Goal: Information Seeking & Learning: Check status

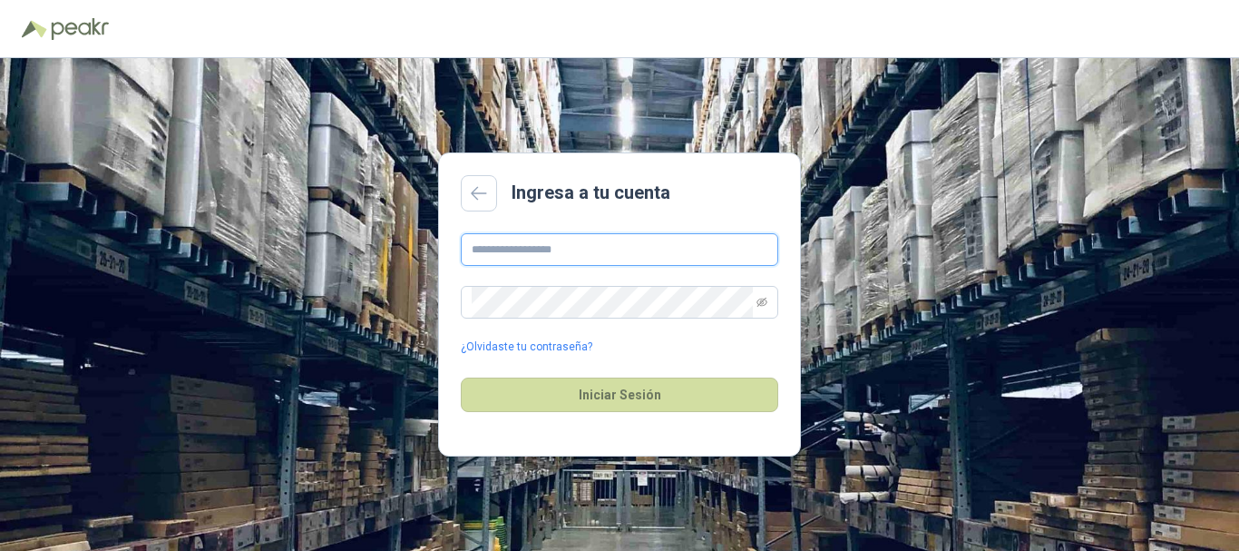
click at [628, 248] on input "text" at bounding box center [619, 249] width 317 height 33
type input "**********"
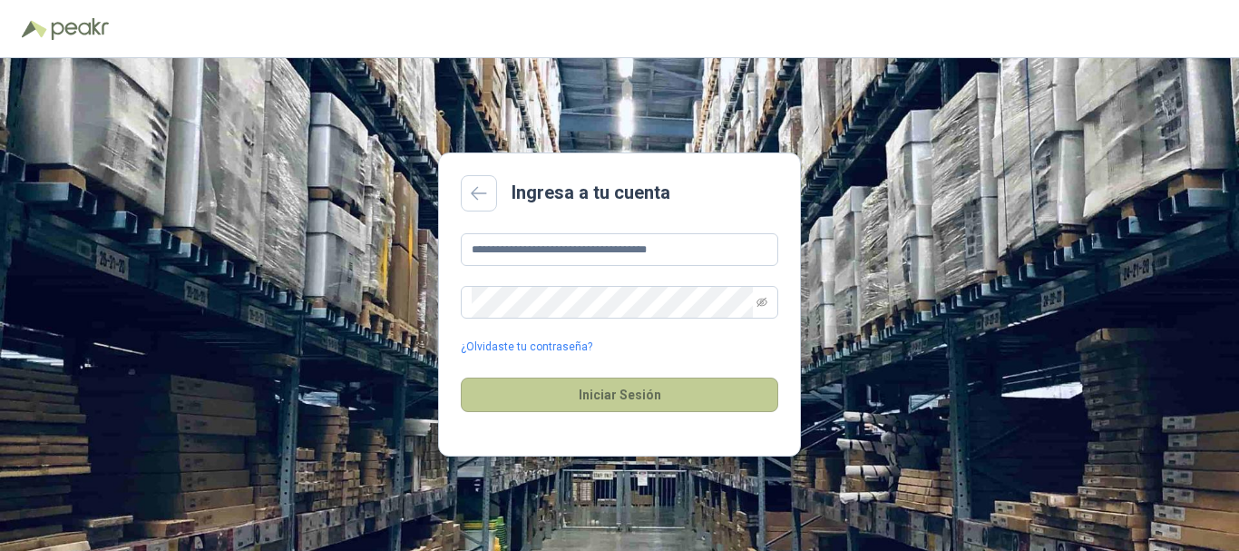
click at [595, 391] on button "Iniciar Sesión" at bounding box center [619, 394] width 317 height 34
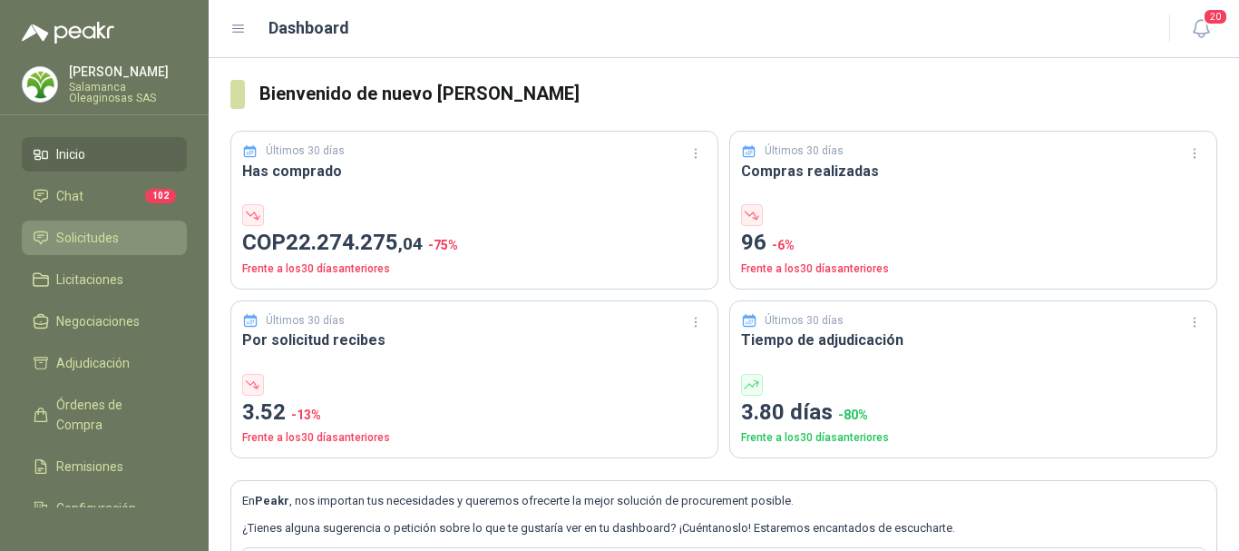
click at [77, 239] on span "Solicitudes" at bounding box center [87, 238] width 63 height 20
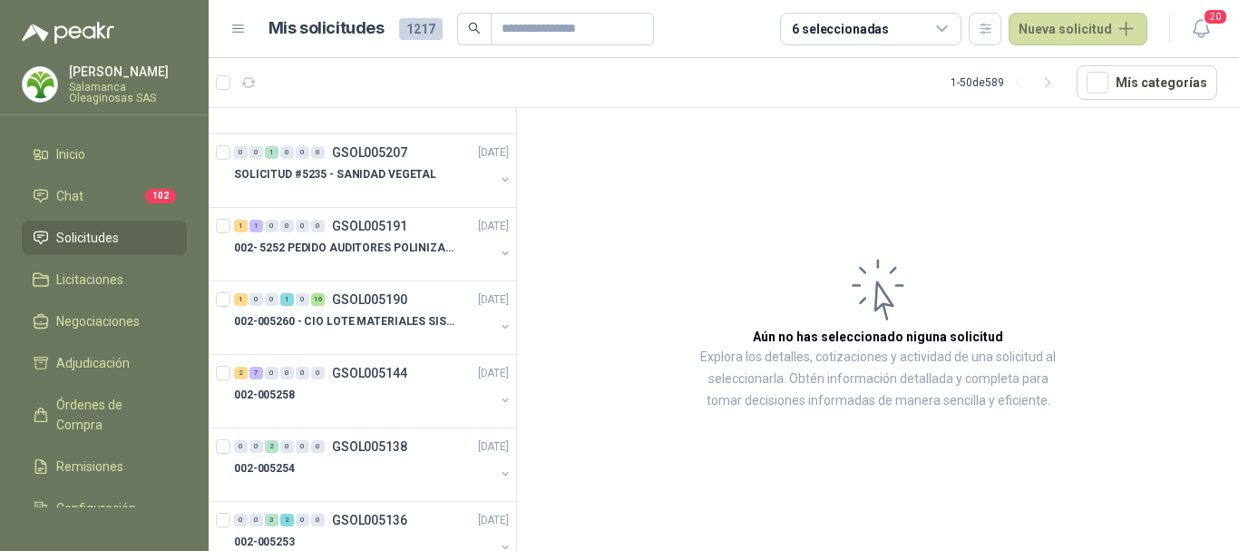
scroll to position [3084, 0]
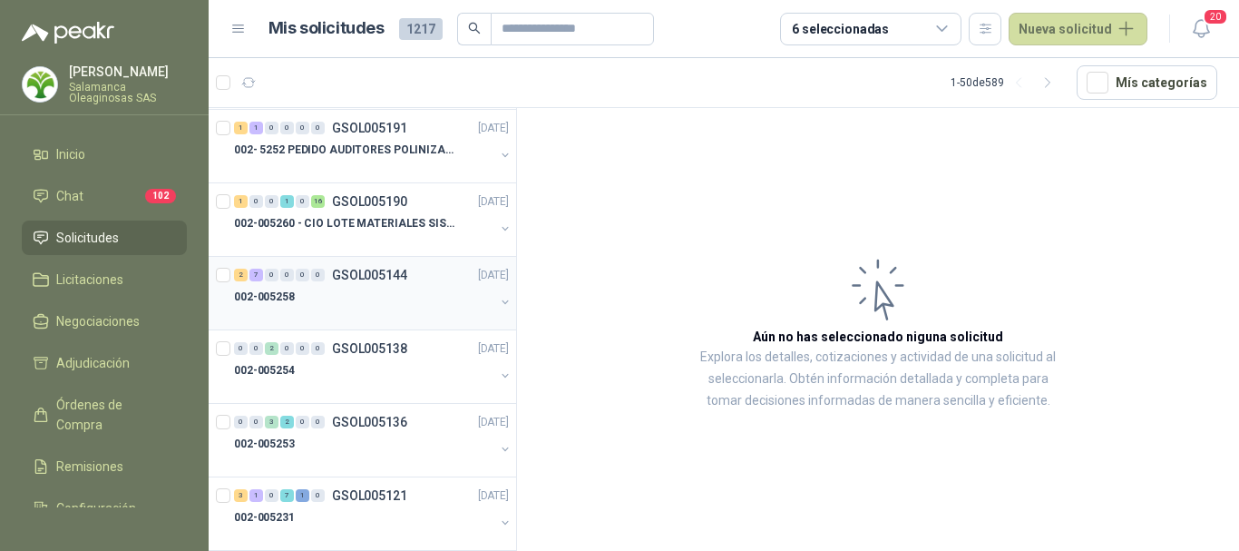
click at [349, 296] on div "002-005258" at bounding box center [364, 297] width 260 height 22
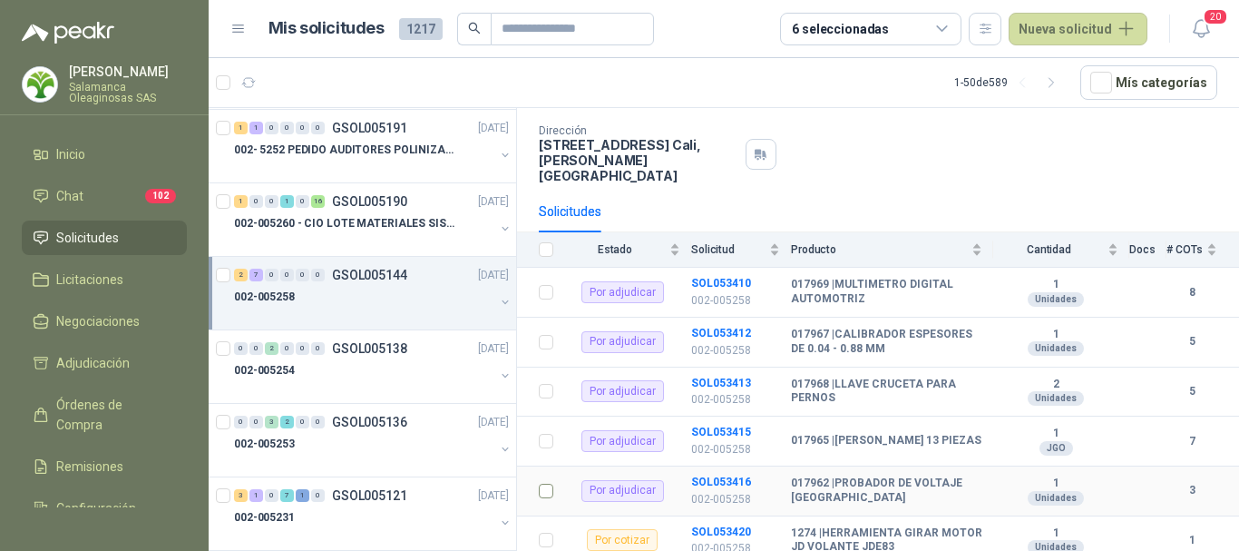
scroll to position [183, 0]
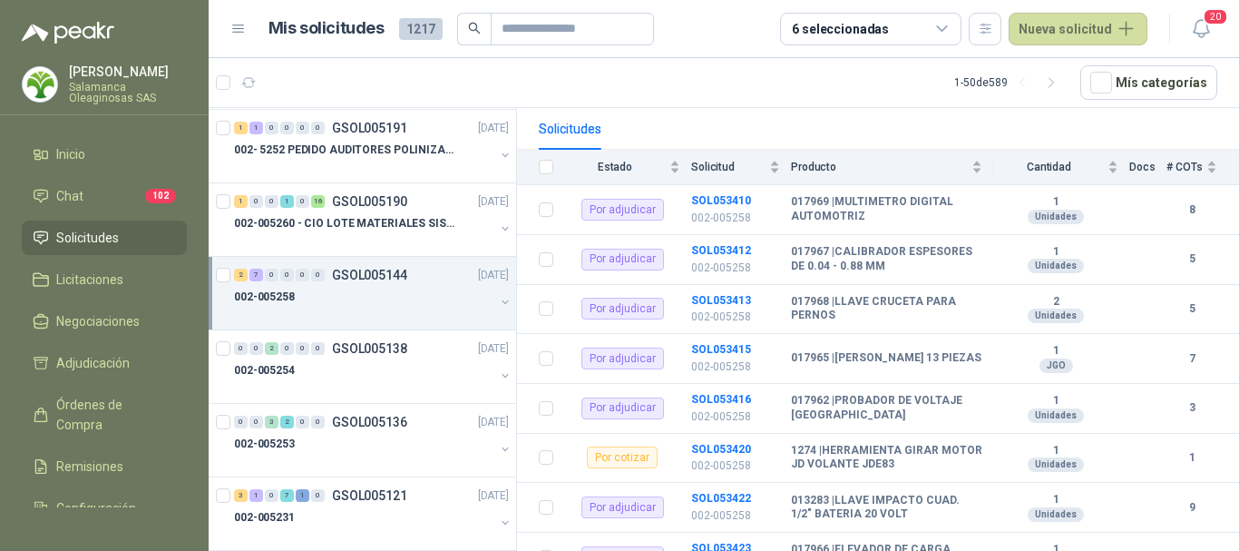
click at [394, 295] on div "002-005258" at bounding box center [364, 297] width 260 height 22
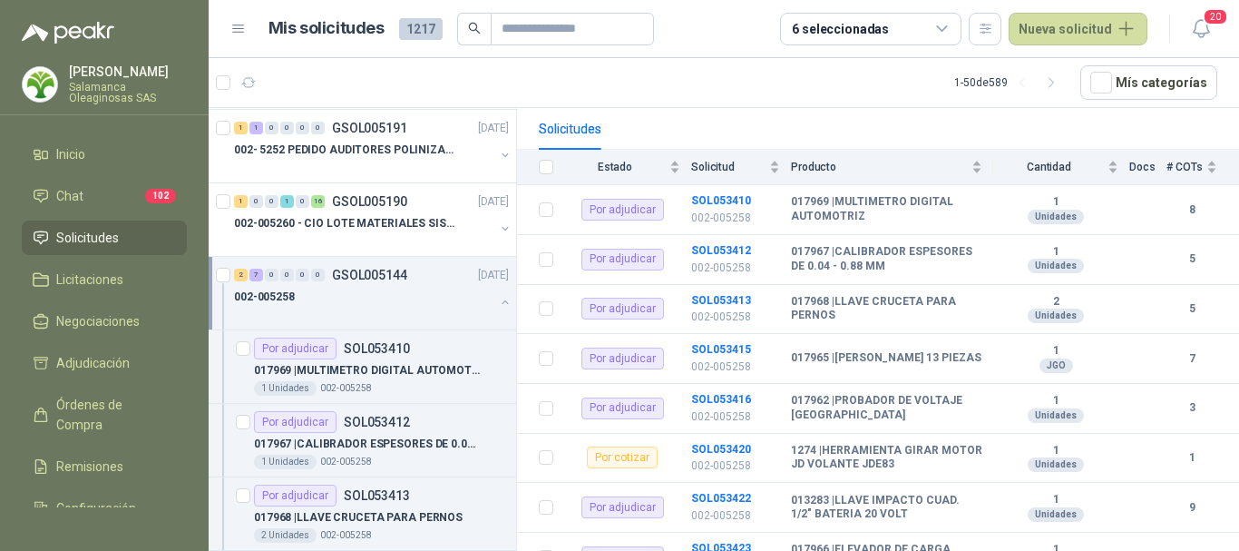
scroll to position [6, 0]
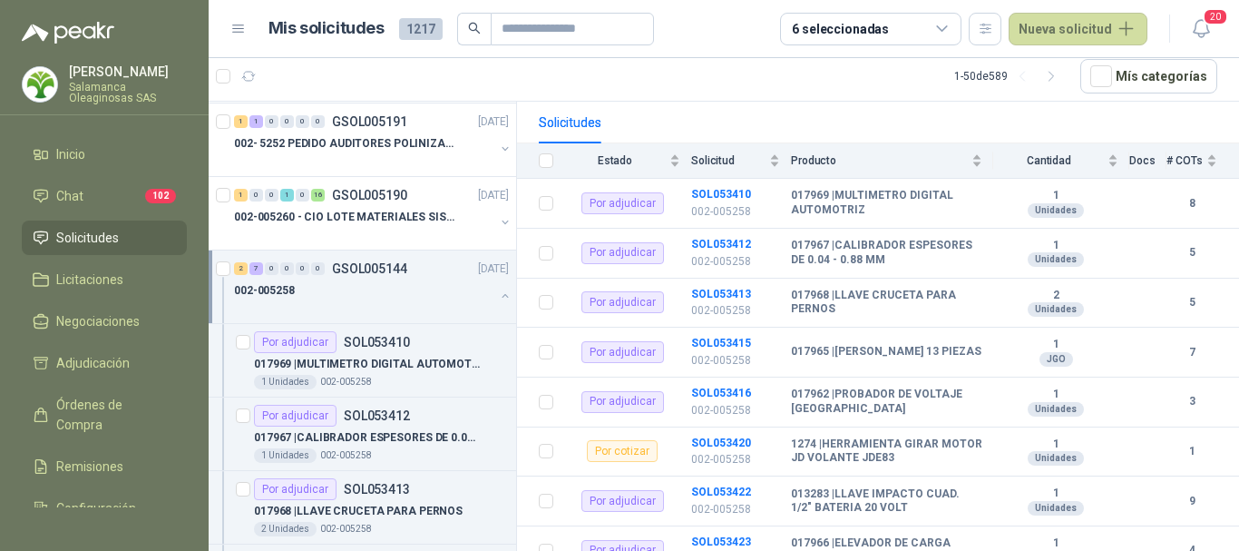
click at [326, 288] on div "002-005258" at bounding box center [364, 290] width 260 height 22
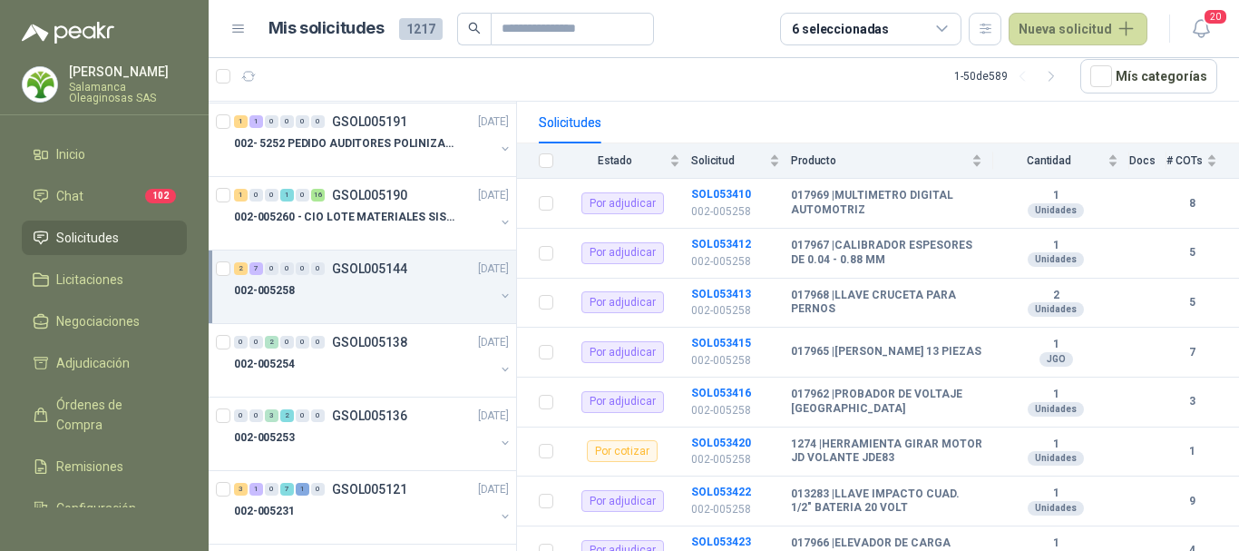
click at [346, 298] on div "002-005258" at bounding box center [364, 290] width 260 height 22
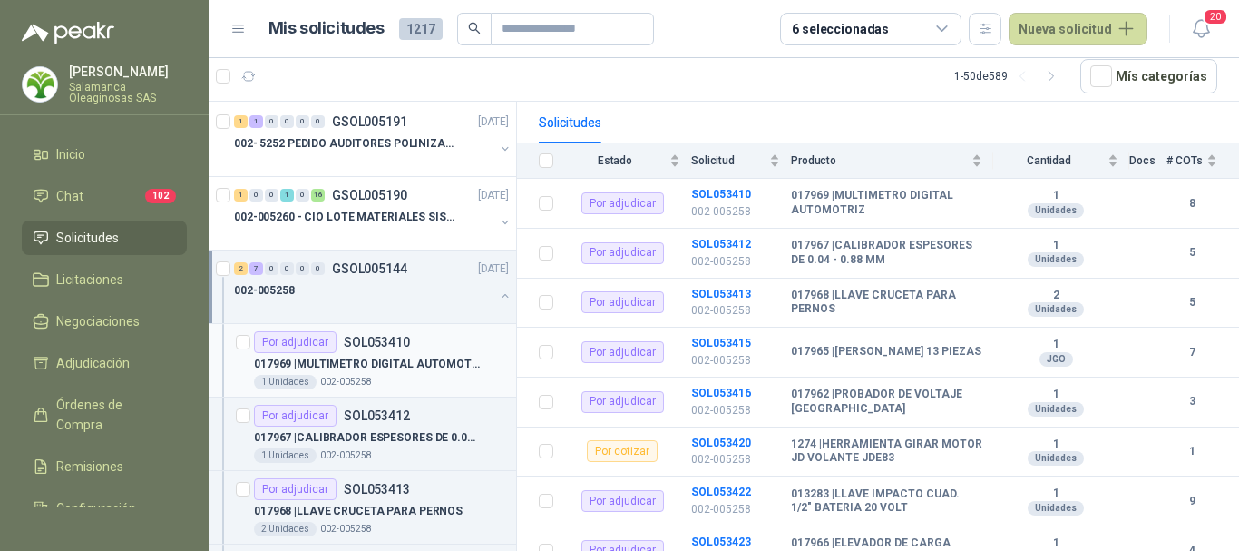
click at [434, 382] on div "1 Unidades 002-005258" at bounding box center [381, 382] width 255 height 15
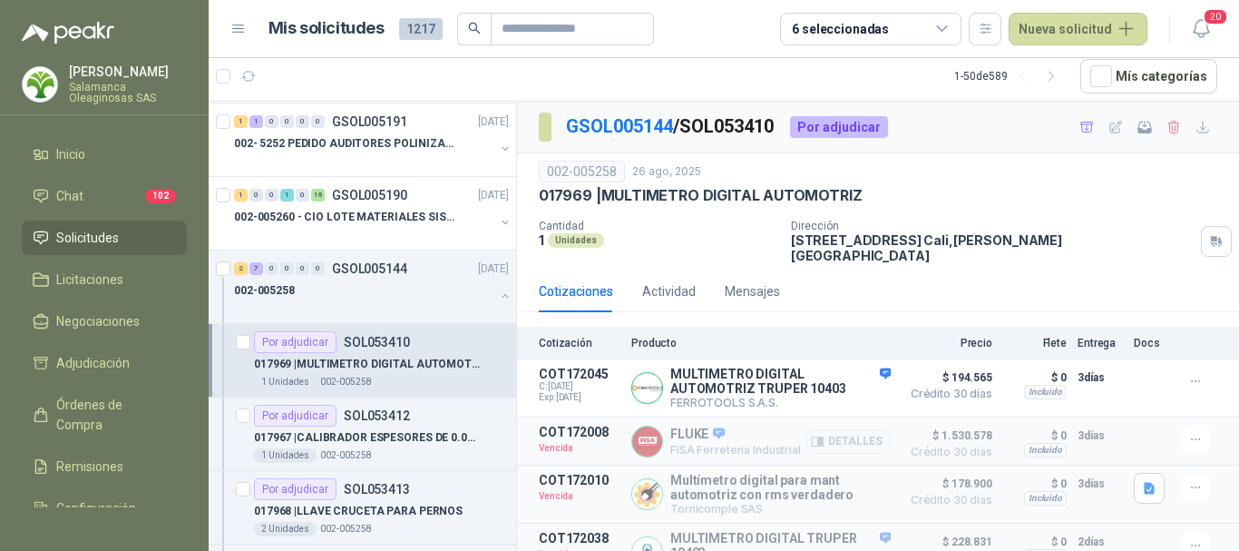
scroll to position [91, 0]
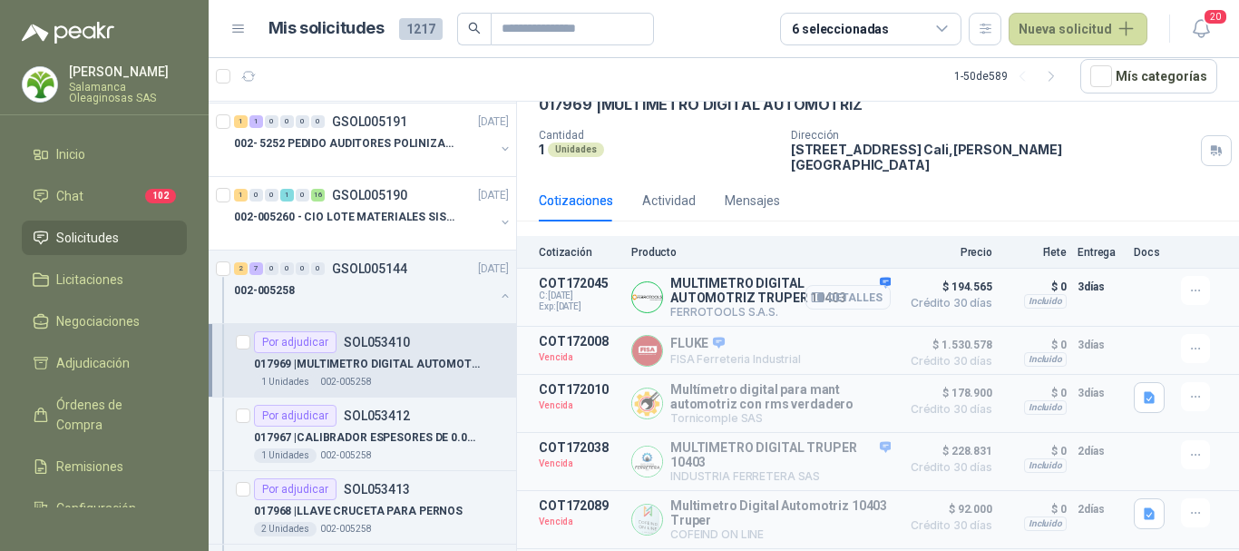
click at [844, 285] on button "Detalles" at bounding box center [847, 297] width 85 height 24
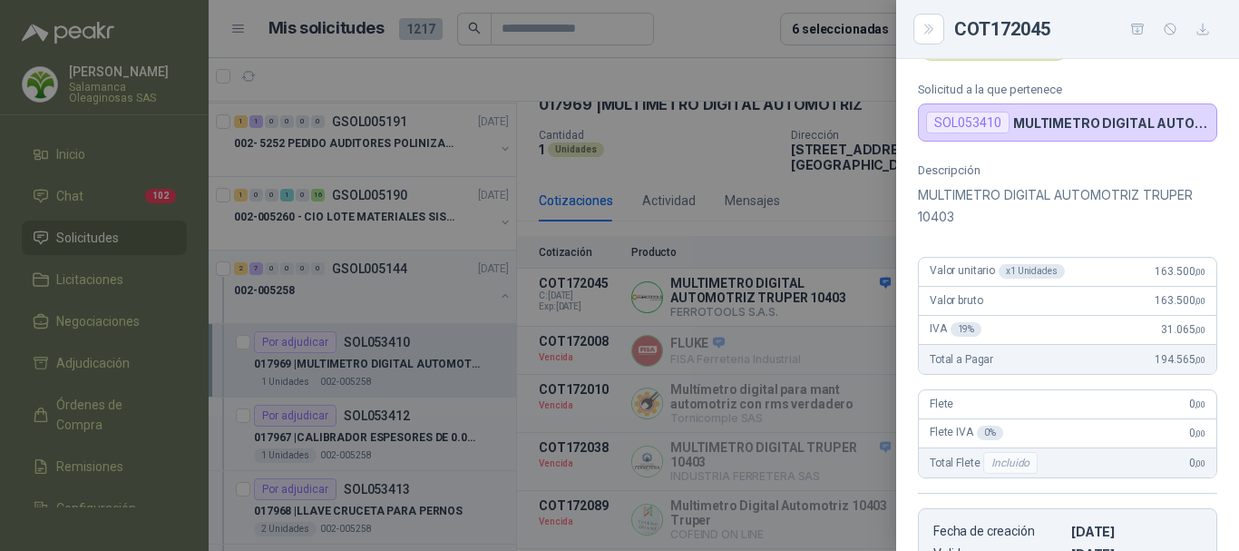
scroll to position [0, 0]
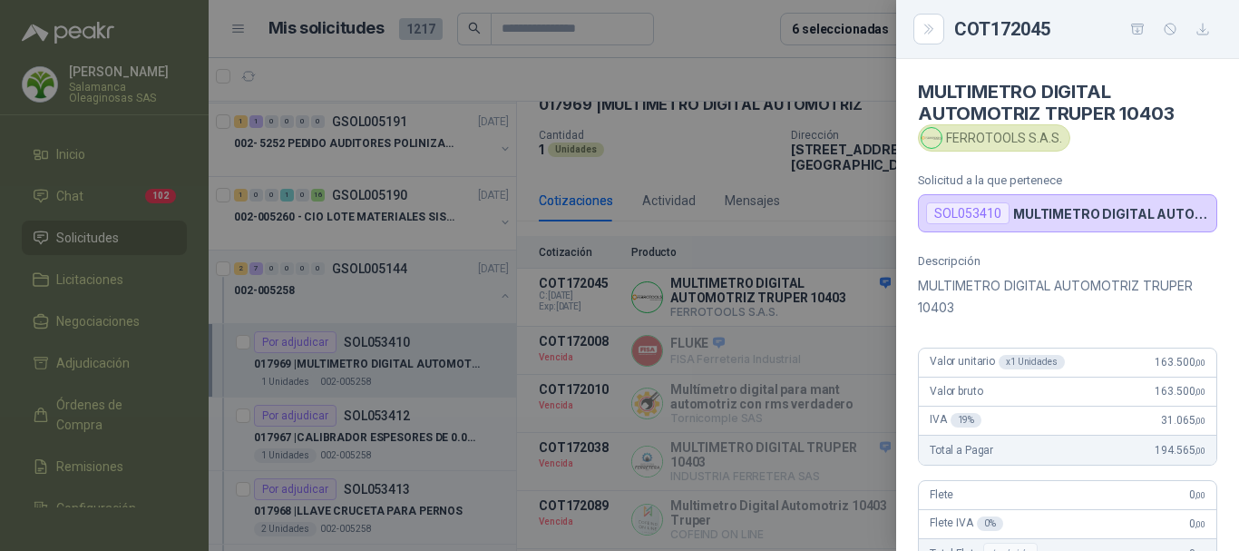
click at [678, 79] on div at bounding box center [619, 275] width 1239 height 551
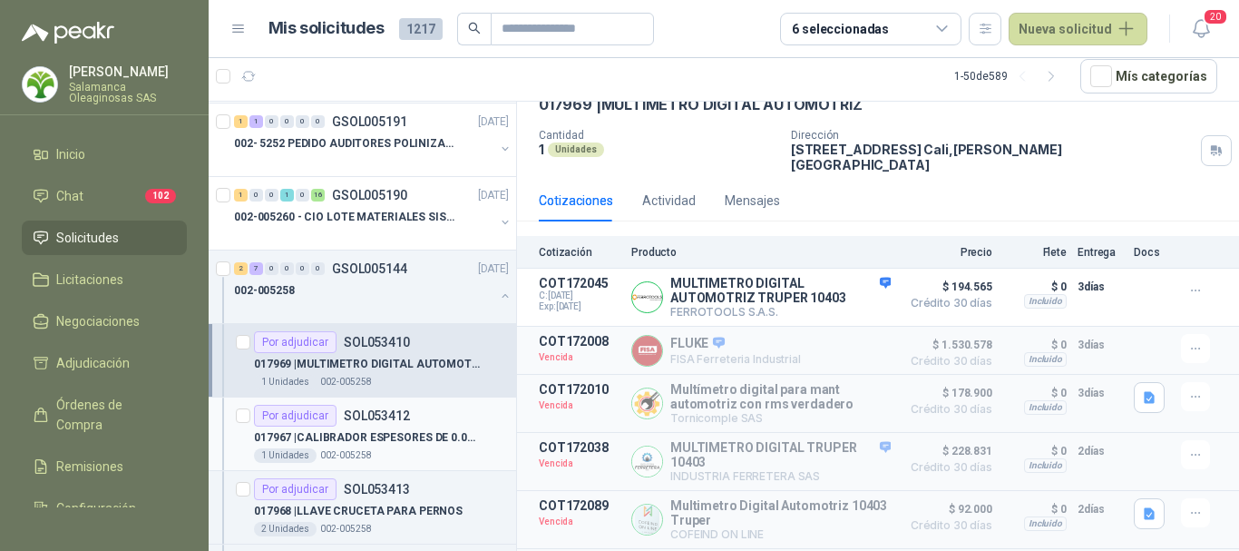
click at [444, 410] on div "Por adjudicar SOL053412" at bounding box center [381, 416] width 255 height 22
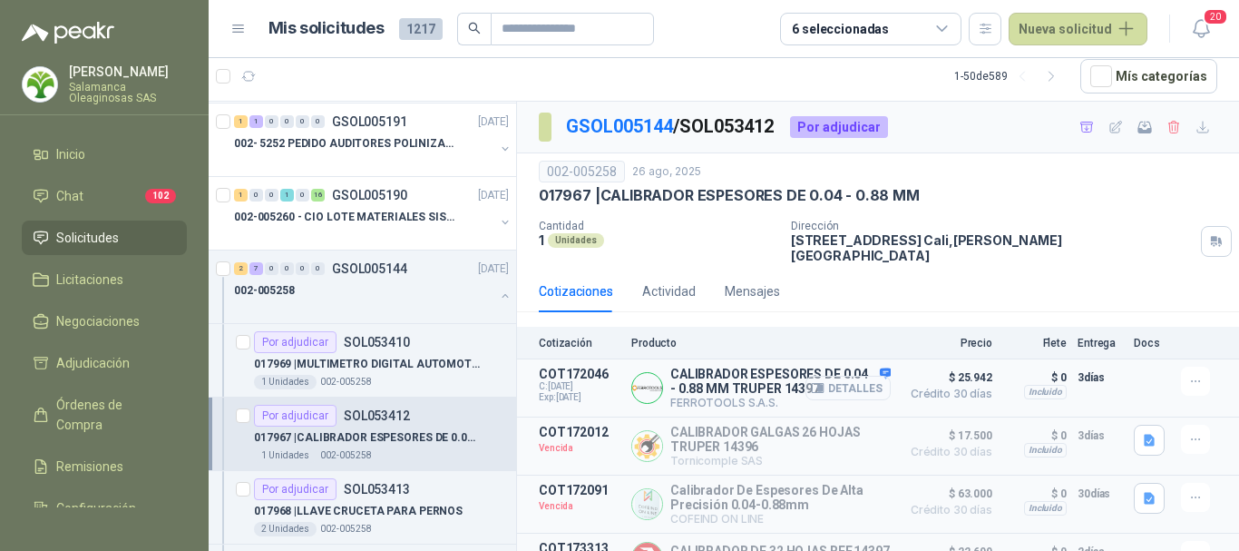
click at [839, 375] on button "Detalles" at bounding box center [847, 387] width 85 height 24
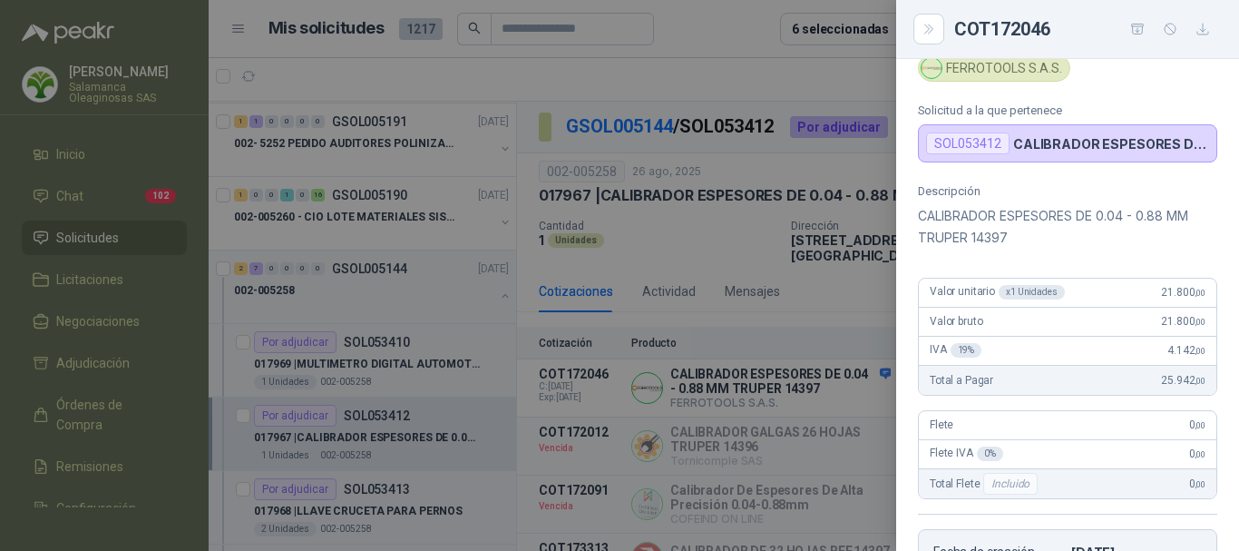
scroll to position [69, 0]
click at [659, 69] on div at bounding box center [619, 275] width 1239 height 551
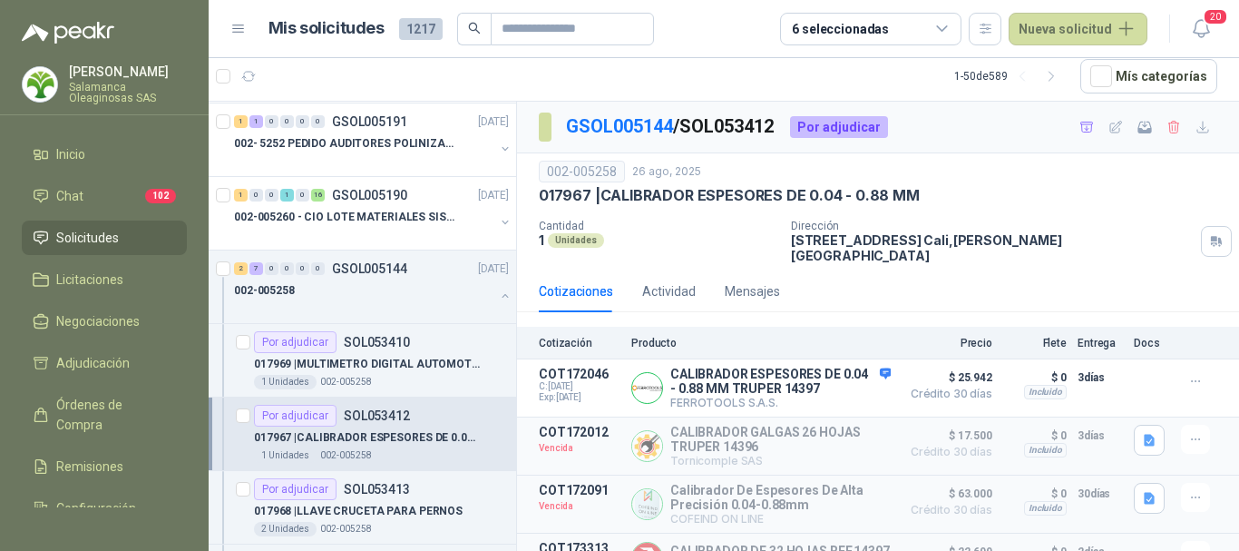
scroll to position [3175, 0]
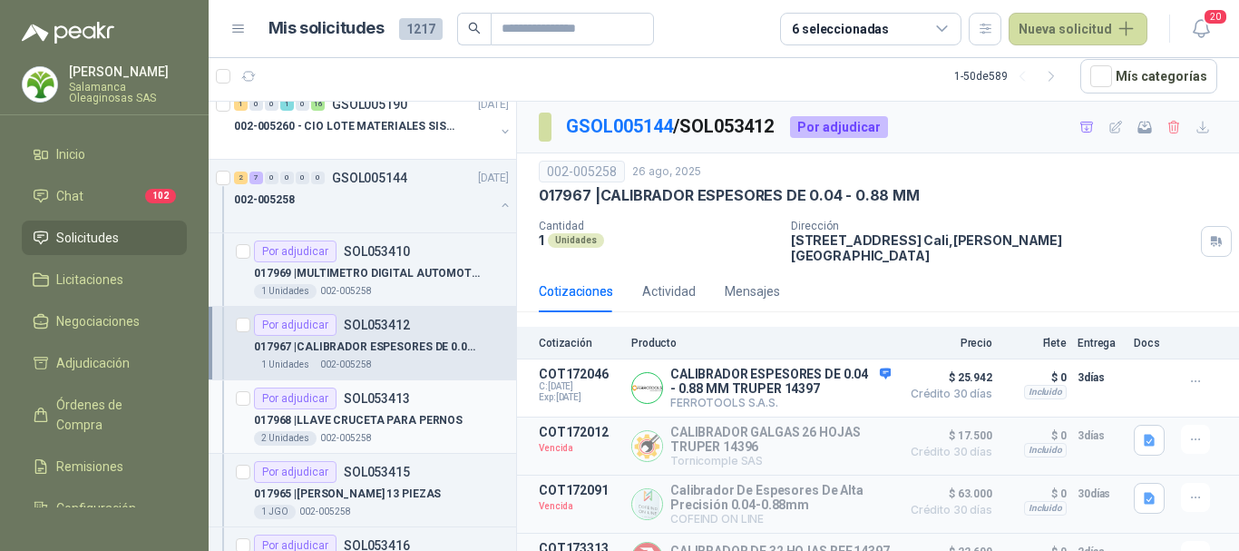
click at [447, 429] on div "017968 | LLAVE CRUCETA PARA PERNOS" at bounding box center [381, 420] width 255 height 22
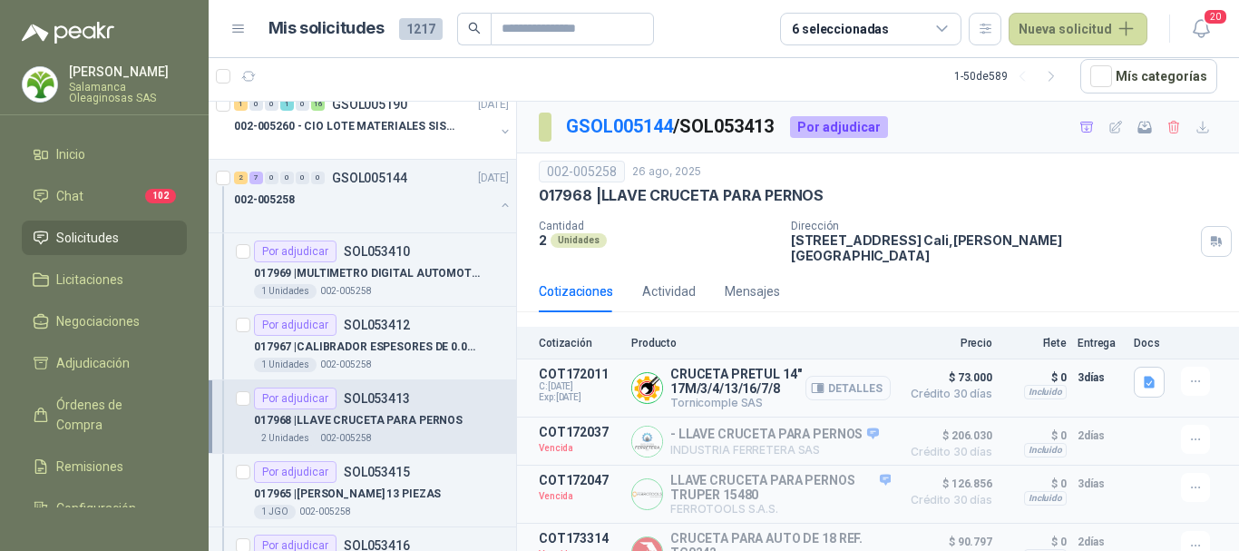
click at [836, 375] on button "Detalles" at bounding box center [847, 387] width 85 height 24
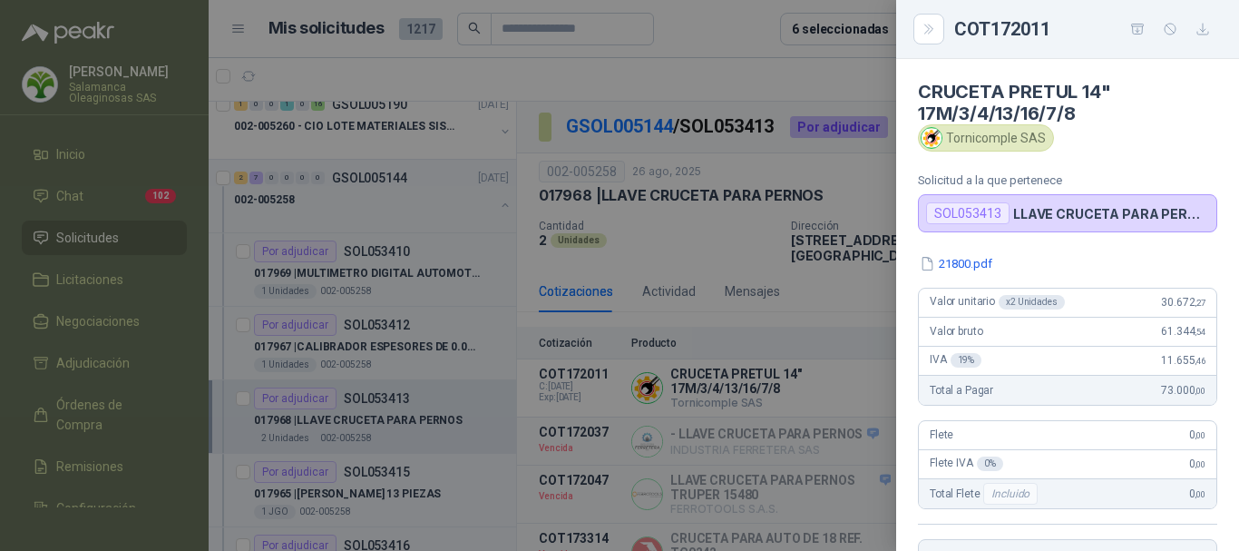
click at [742, 73] on div at bounding box center [619, 275] width 1239 height 551
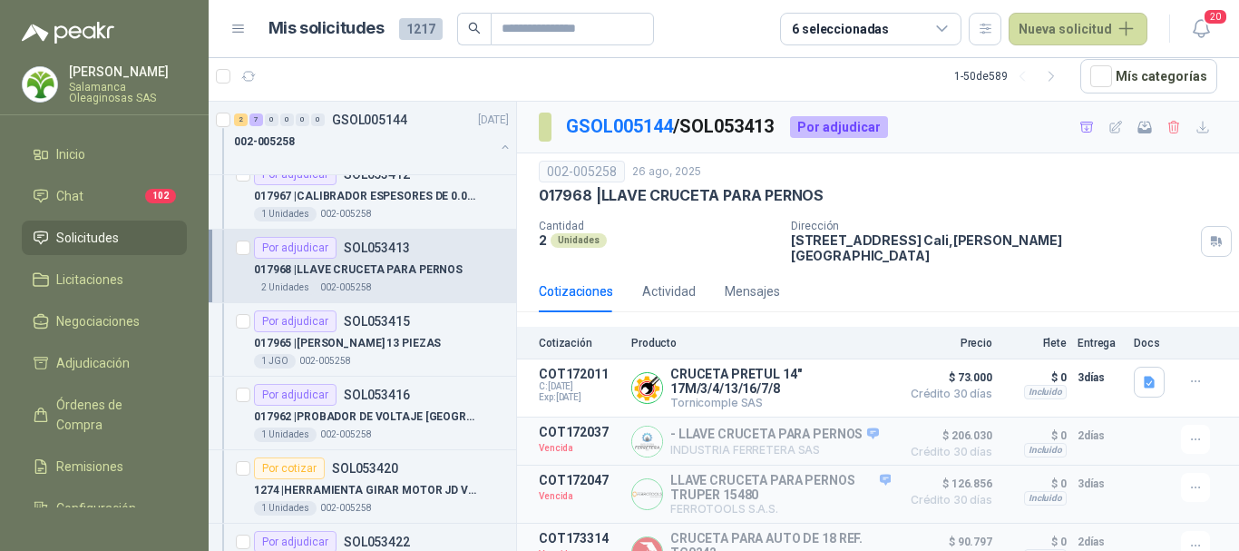
scroll to position [3356, 0]
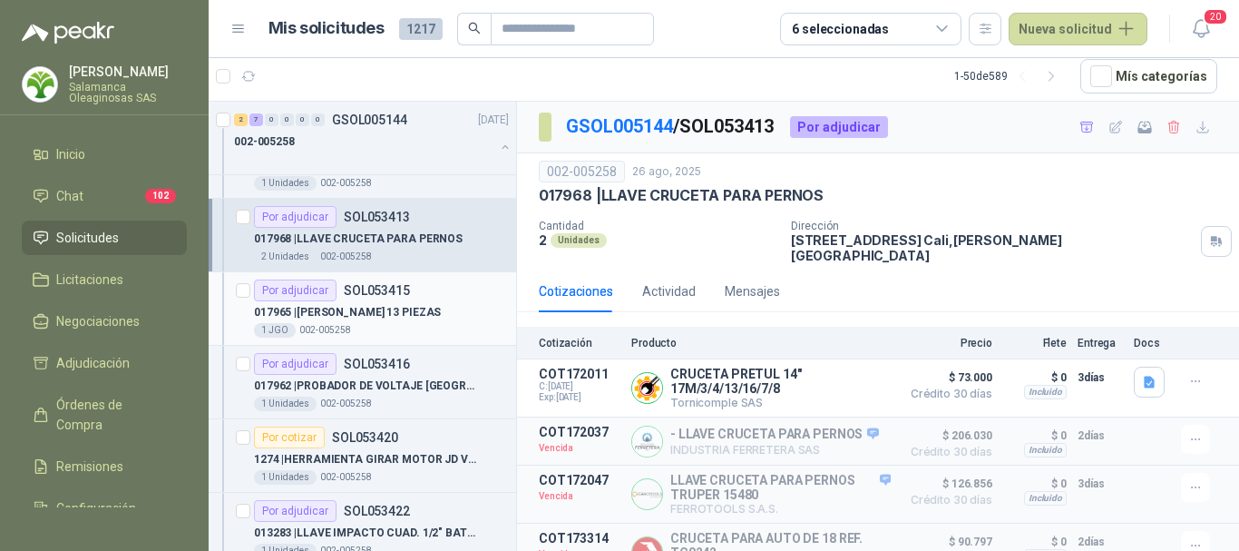
click at [454, 313] on div "017965 | [PERSON_NAME] 13 PIEZAS" at bounding box center [381, 312] width 255 height 22
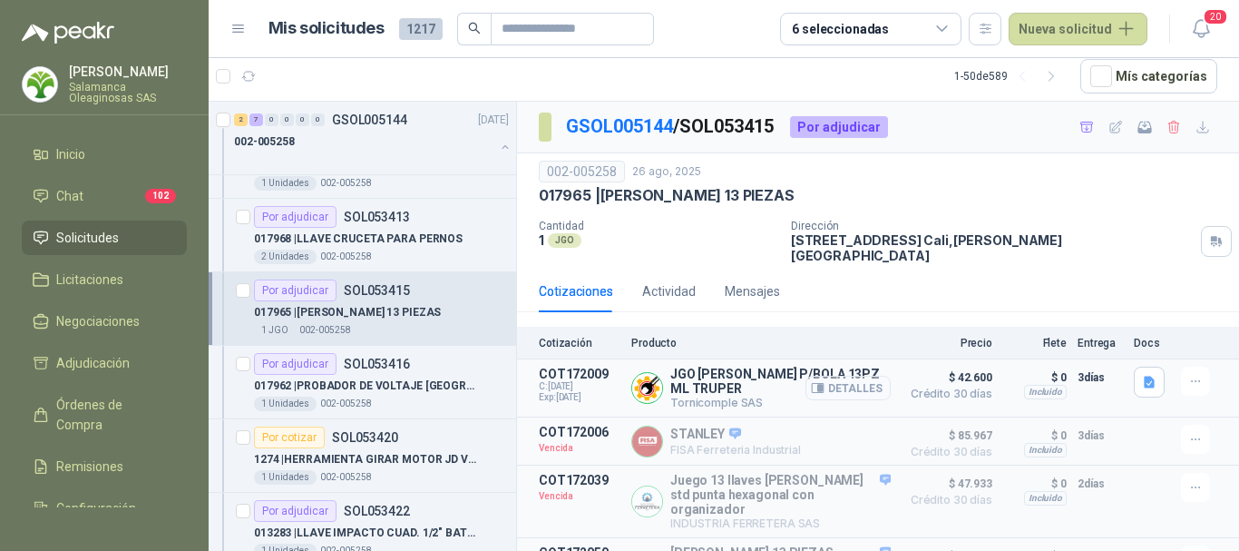
click at [853, 375] on button "Detalles" at bounding box center [847, 387] width 85 height 24
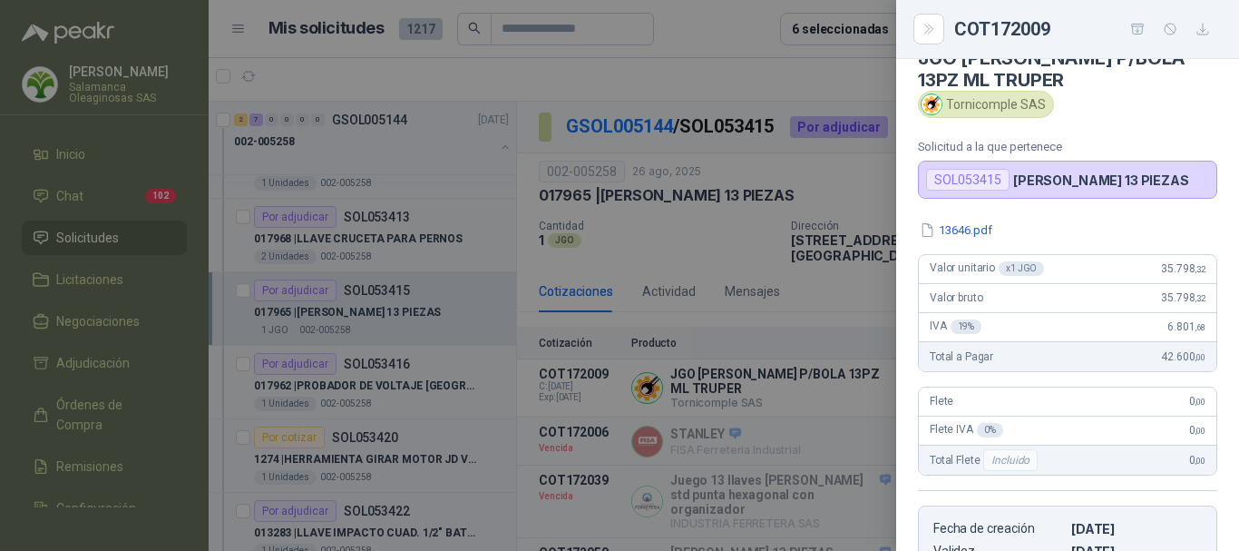
scroll to position [9, 0]
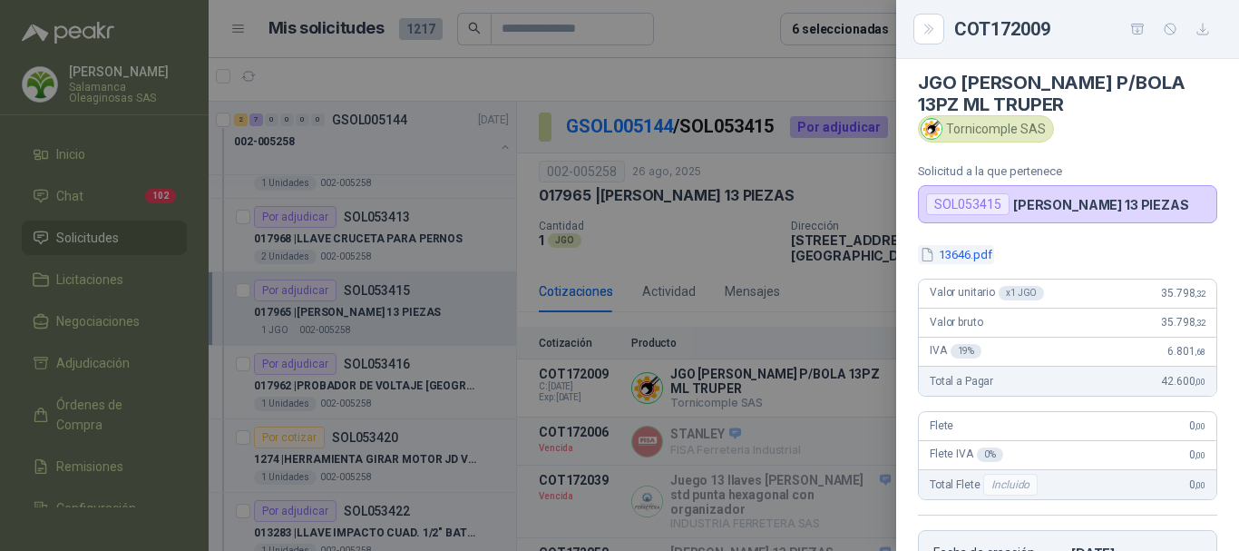
click at [975, 255] on button "13646.pdf" at bounding box center [956, 254] width 76 height 19
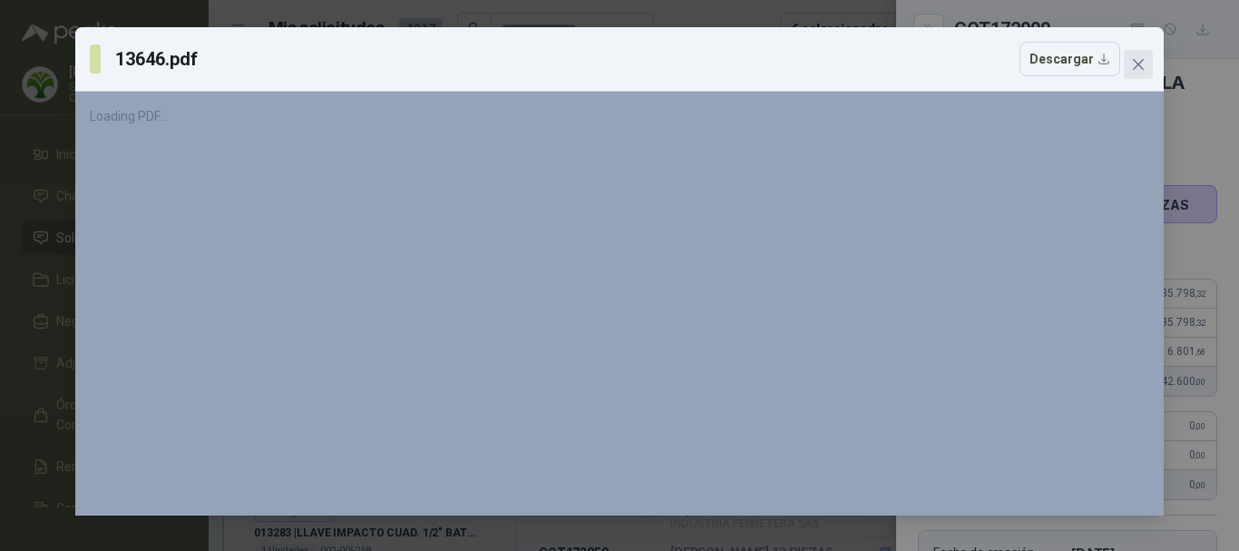
click at [1142, 59] on icon "close" at bounding box center [1138, 64] width 15 height 15
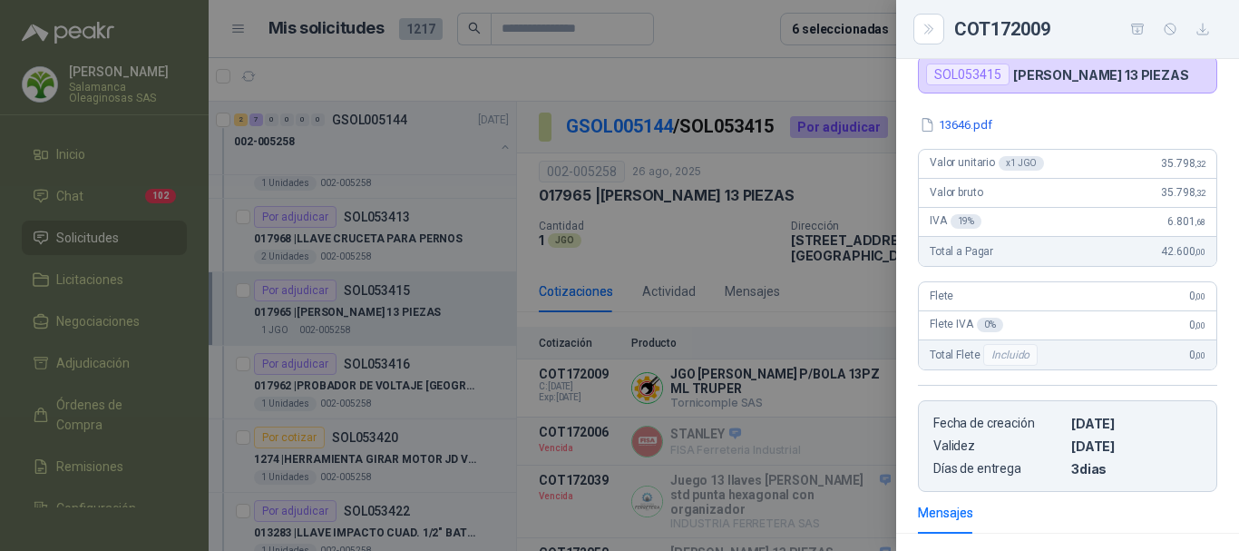
scroll to position [91, 0]
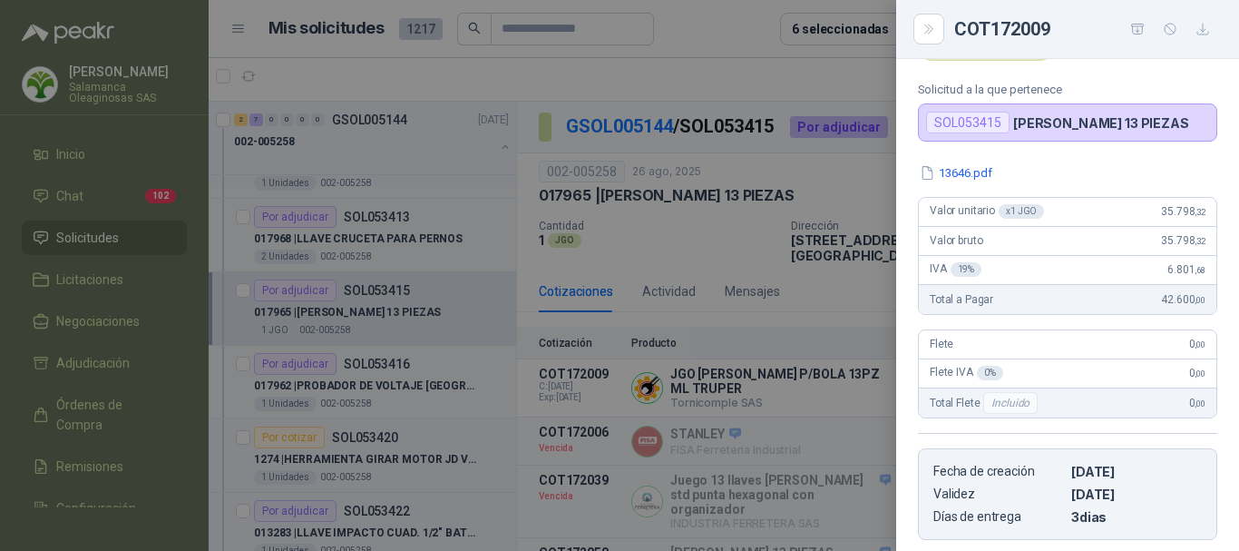
click at [769, 62] on div at bounding box center [619, 275] width 1239 height 551
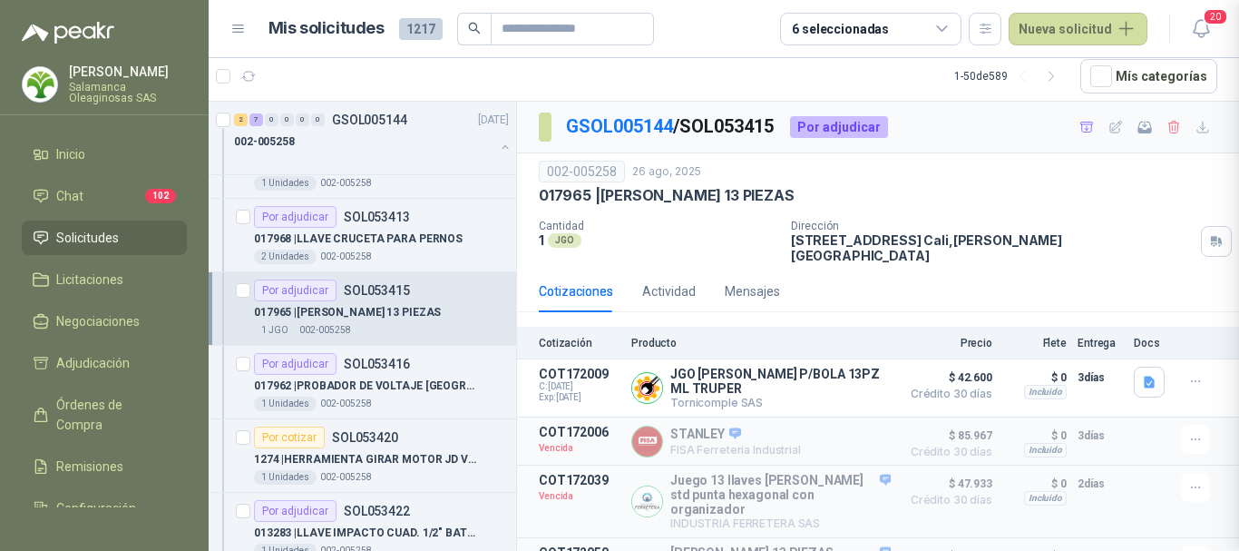
scroll to position [381, 0]
click at [437, 366] on div "Por adjudicar SOL053416" at bounding box center [381, 364] width 255 height 22
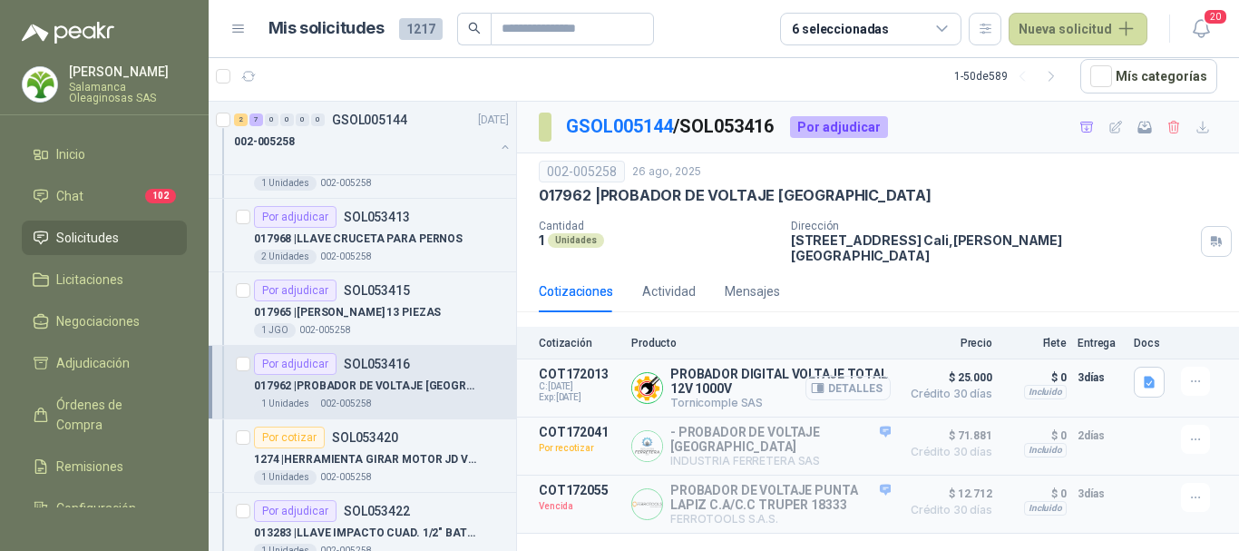
click at [860, 375] on button "Detalles" at bounding box center [847, 387] width 85 height 24
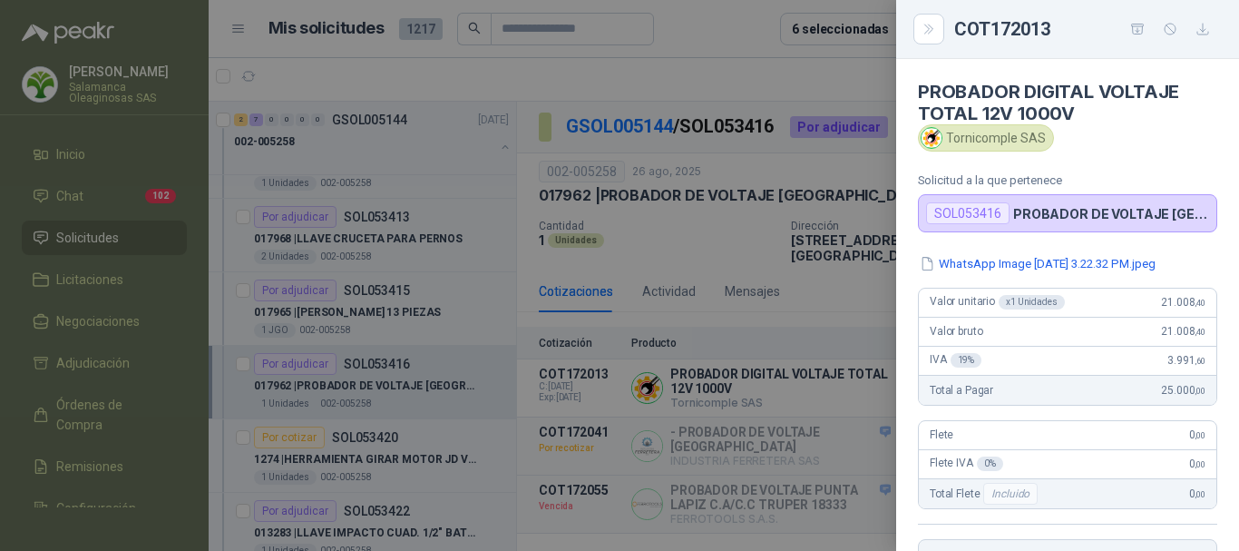
click at [633, 66] on div at bounding box center [619, 275] width 1239 height 551
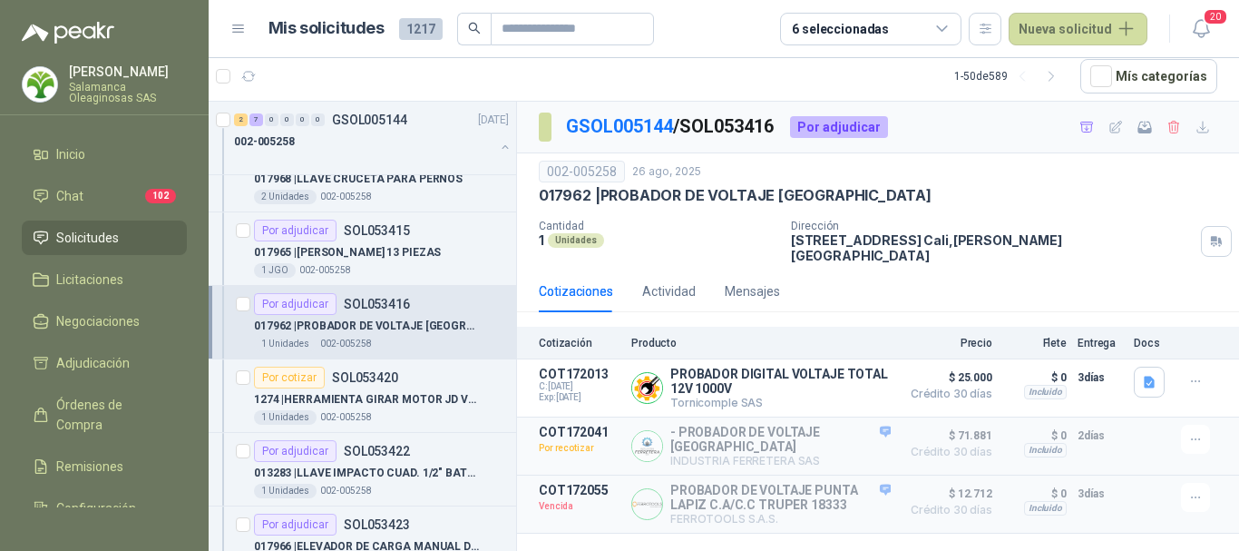
scroll to position [3447, 0]
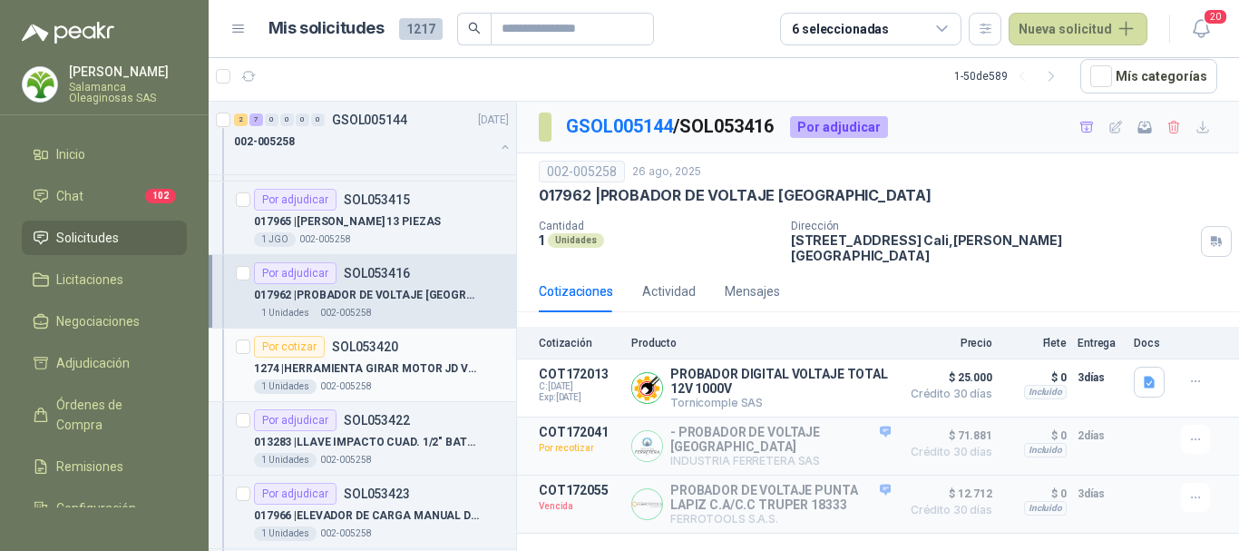
click at [439, 348] on div "Por cotizar SOL053420" at bounding box center [381, 347] width 255 height 22
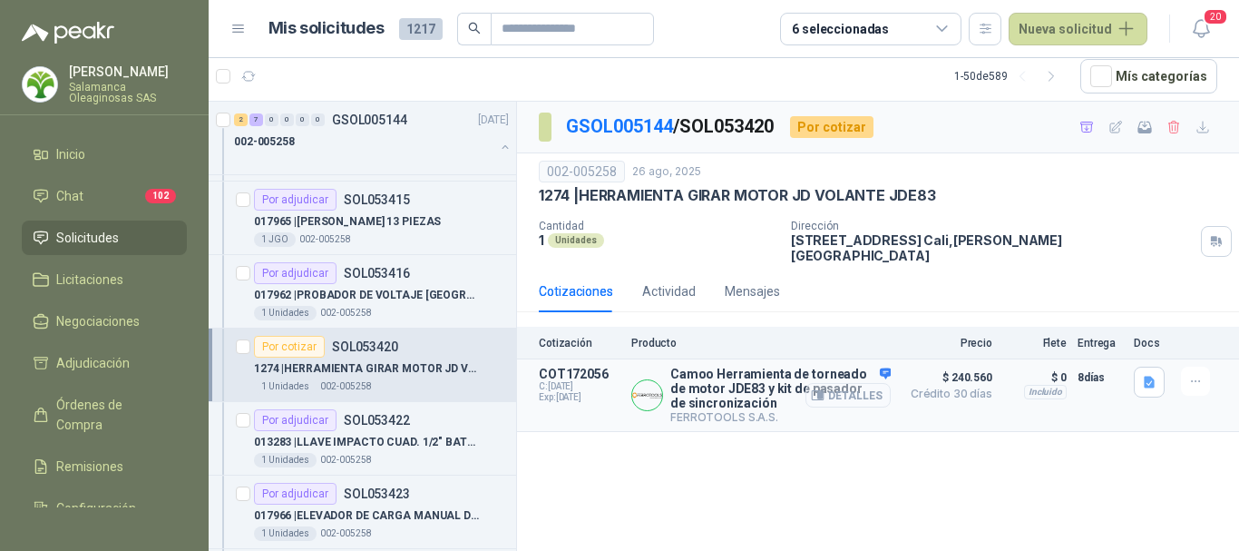
click at [871, 383] on button "Detalles" at bounding box center [847, 395] width 85 height 24
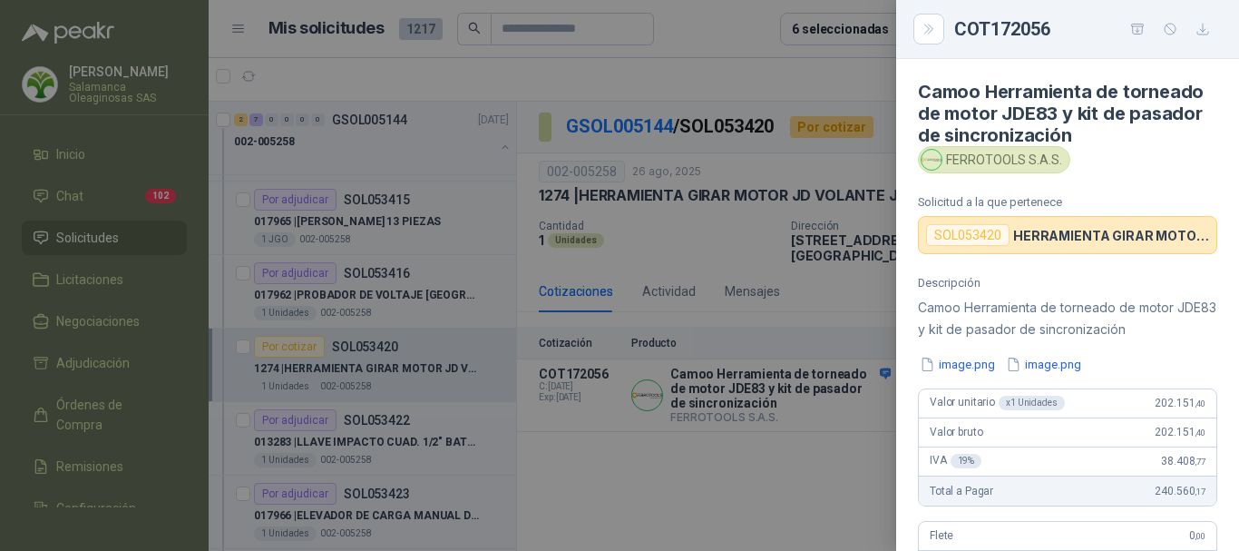
click at [795, 63] on div at bounding box center [619, 275] width 1239 height 551
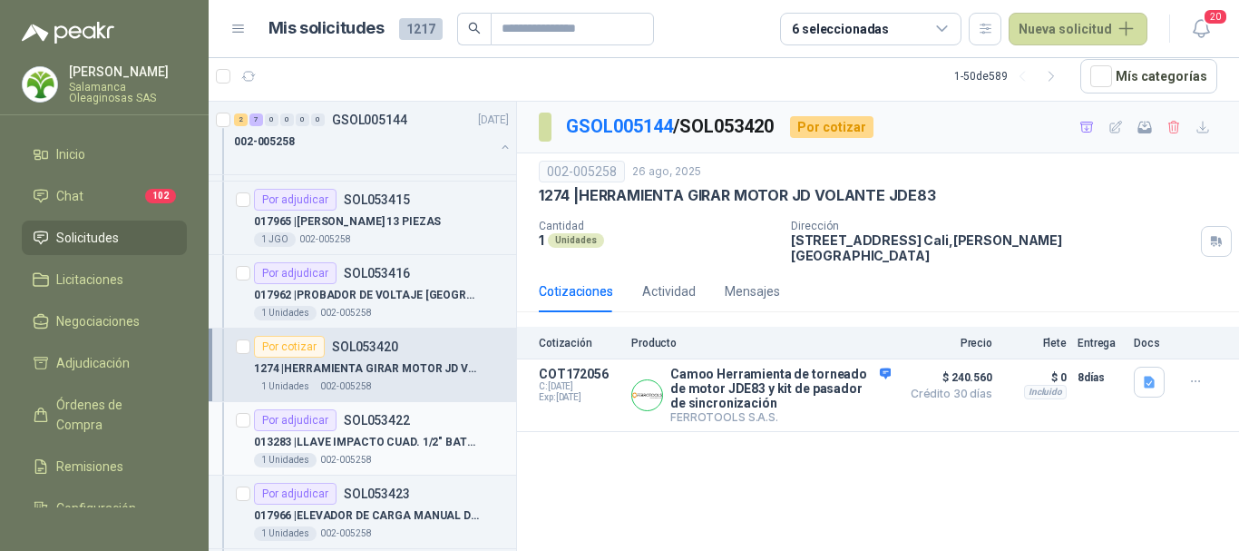
scroll to position [3537, 0]
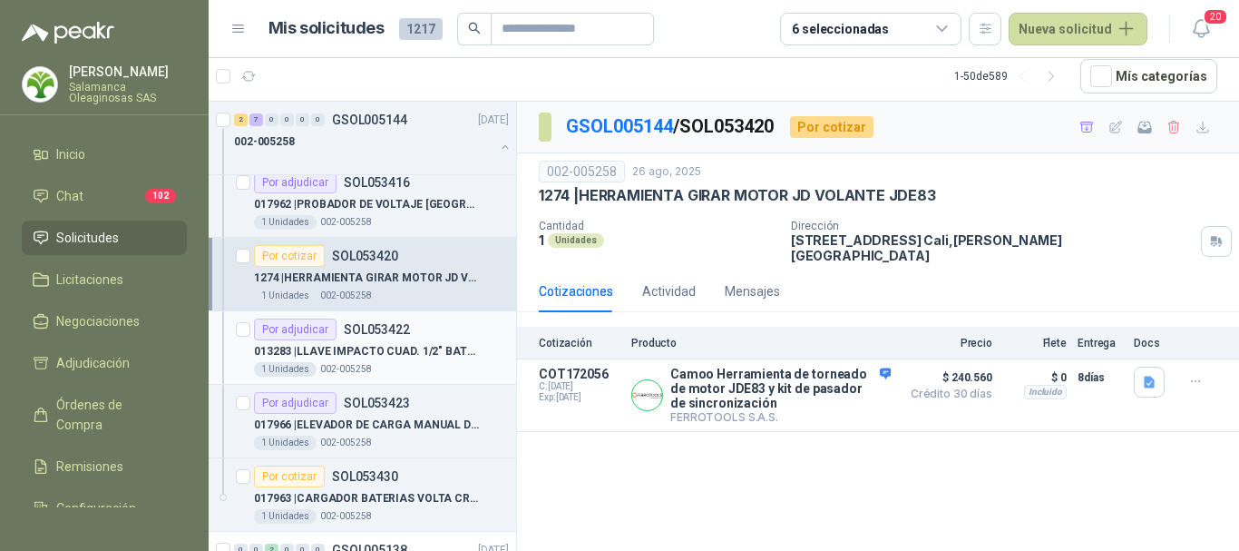
click at [452, 360] on div "013283 | LLAVE IMPACTO CUAD. 1/2" BATERIA 20 VOLT" at bounding box center [381, 351] width 255 height 22
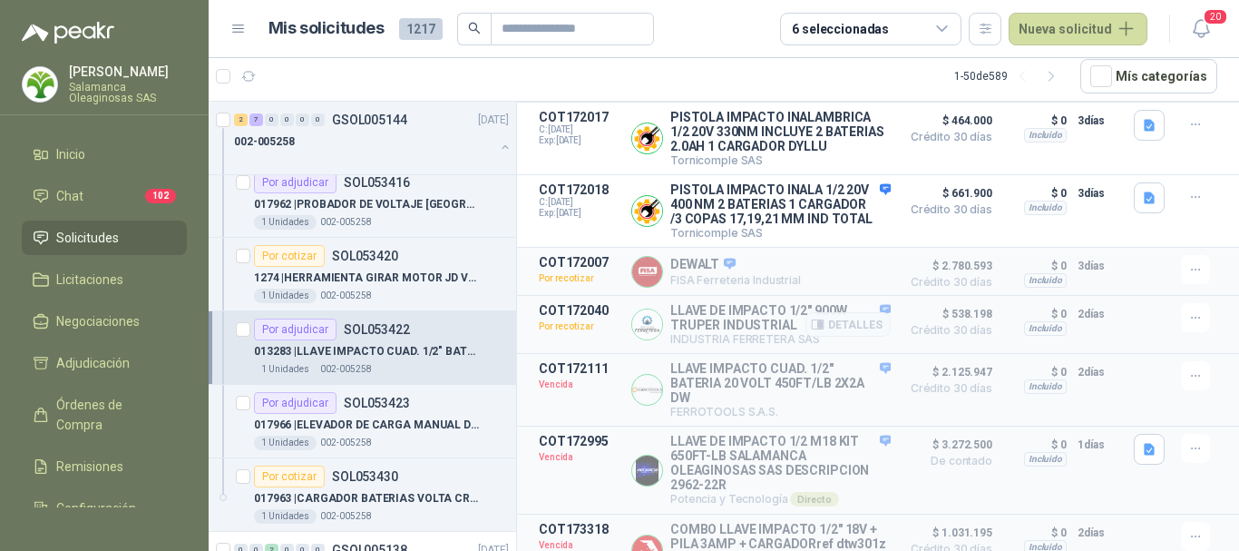
scroll to position [166, 0]
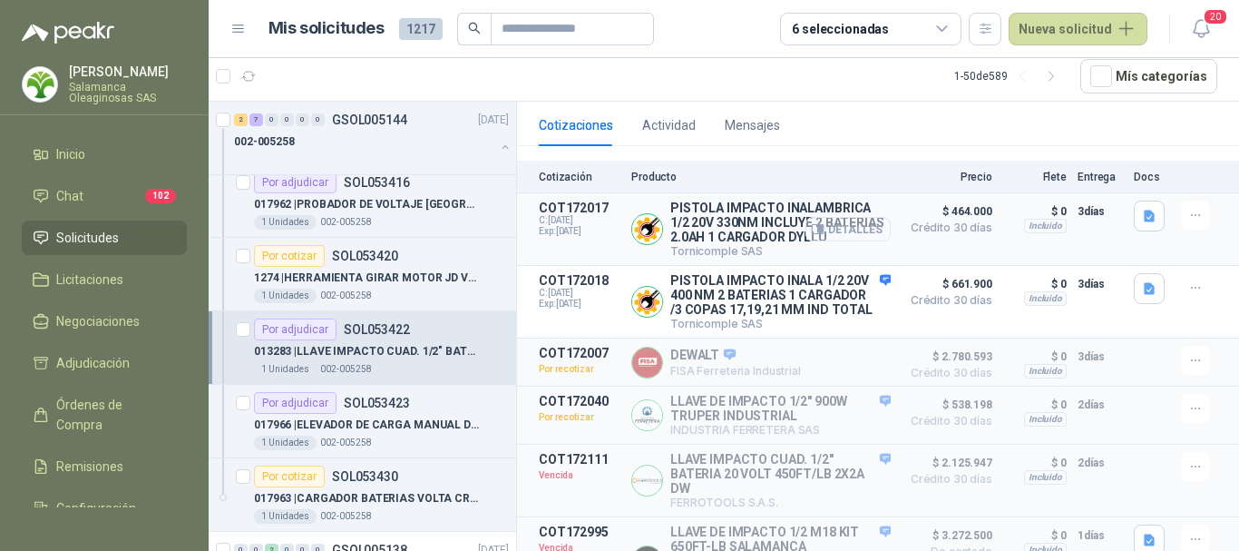
click at [845, 220] on button "Detalles" at bounding box center [847, 229] width 85 height 24
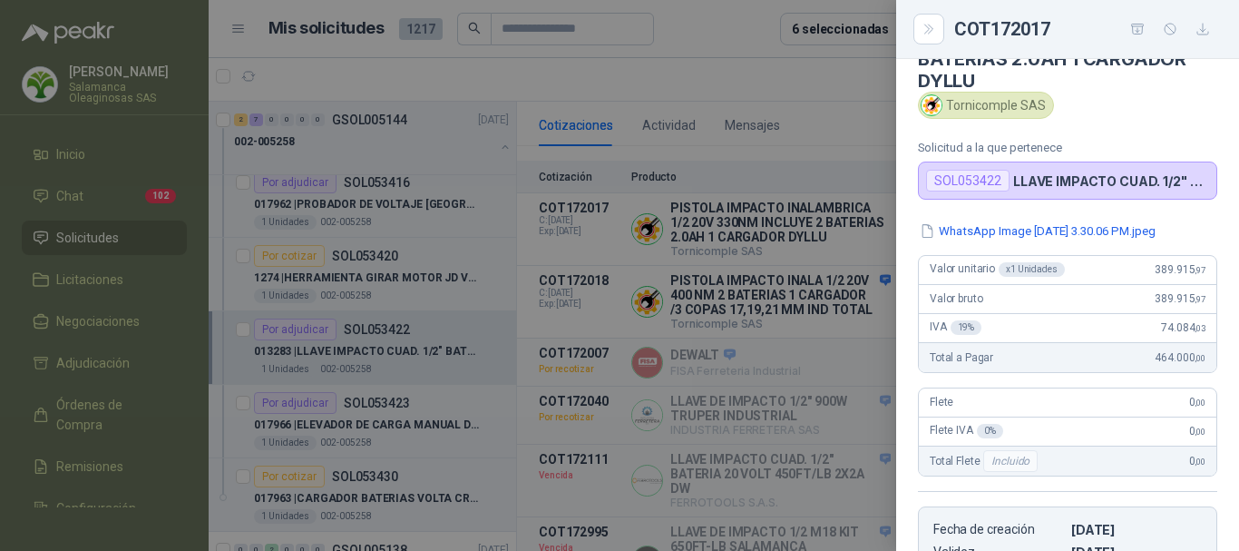
scroll to position [53, 0]
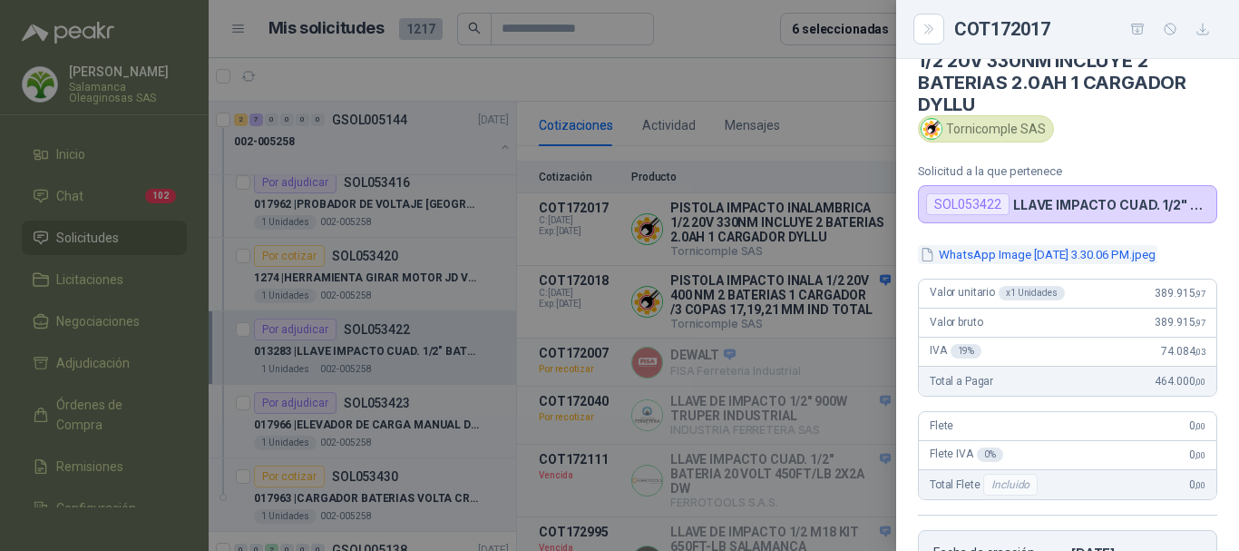
click at [1055, 250] on button "WhatsApp Image [DATE] 3.30.06 PM.jpeg" at bounding box center [1037, 254] width 239 height 19
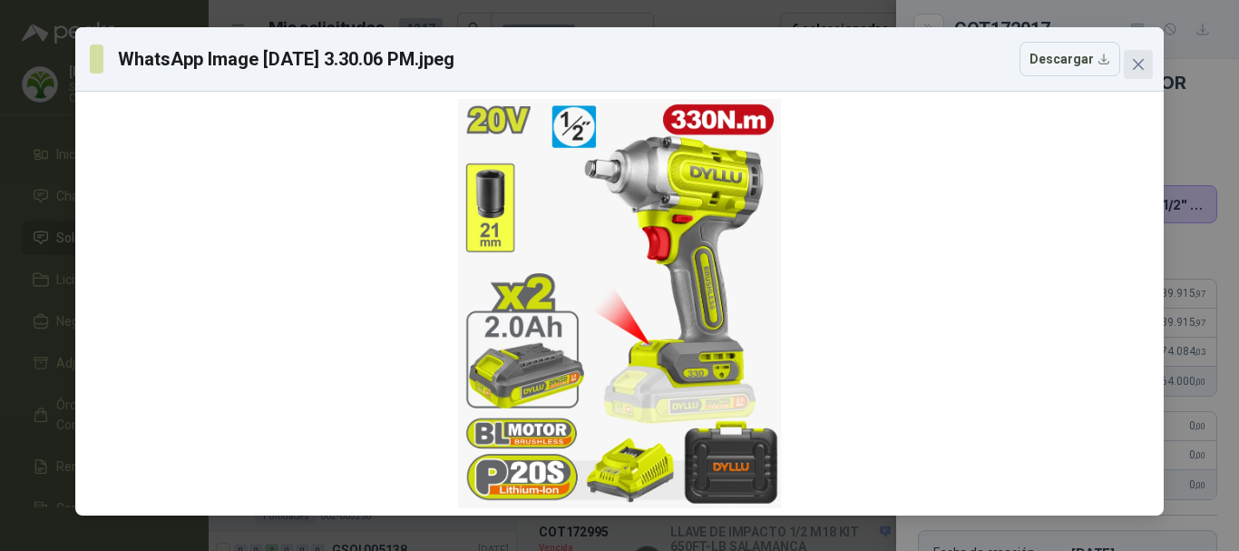
click at [1139, 68] on icon "close" at bounding box center [1138, 64] width 15 height 15
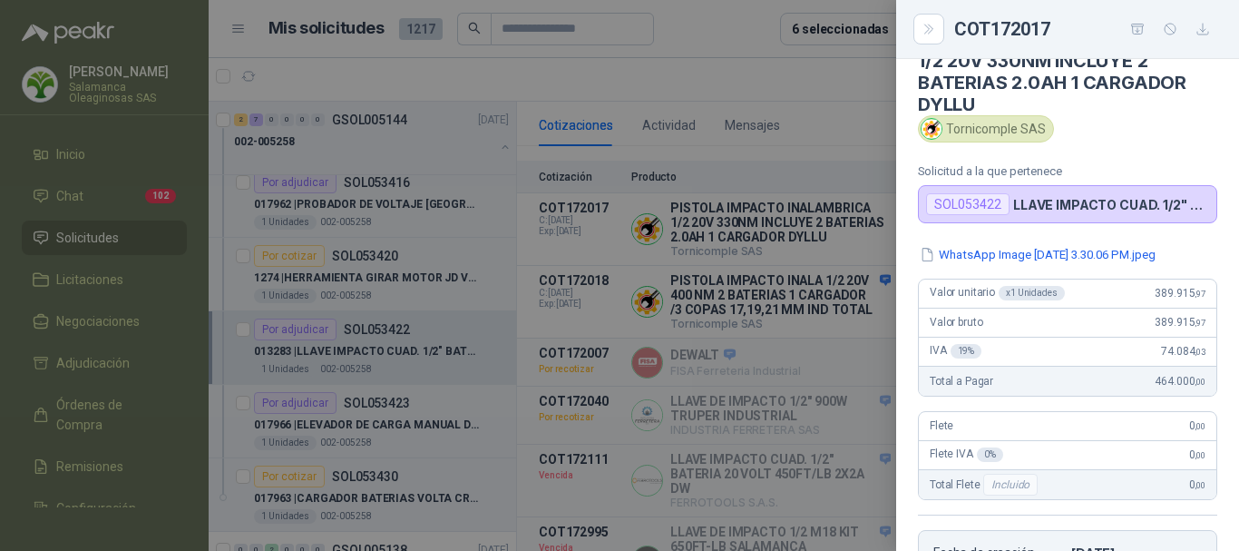
click at [785, 65] on div at bounding box center [619, 275] width 1239 height 551
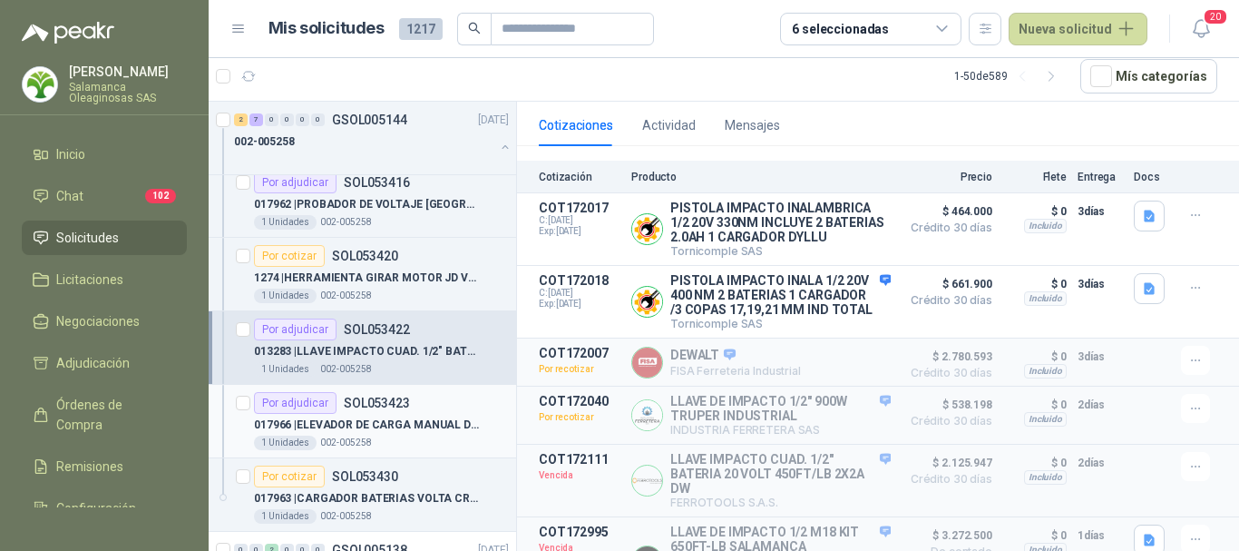
click at [395, 441] on div "1 Unidades 002-005258" at bounding box center [381, 442] width 255 height 15
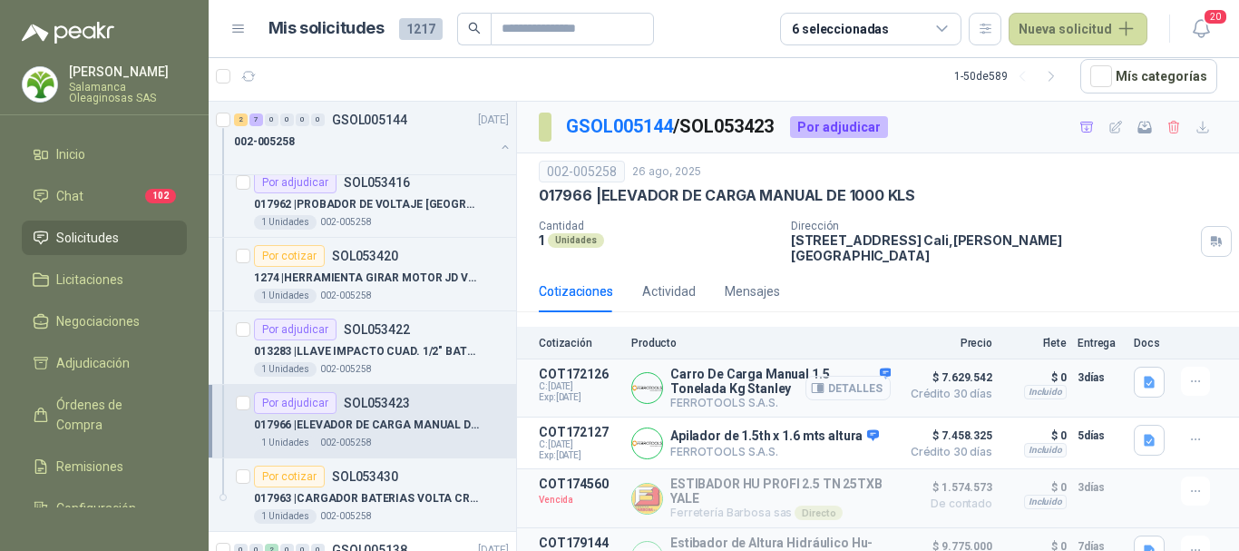
click at [842, 375] on button "Detalles" at bounding box center [847, 387] width 85 height 24
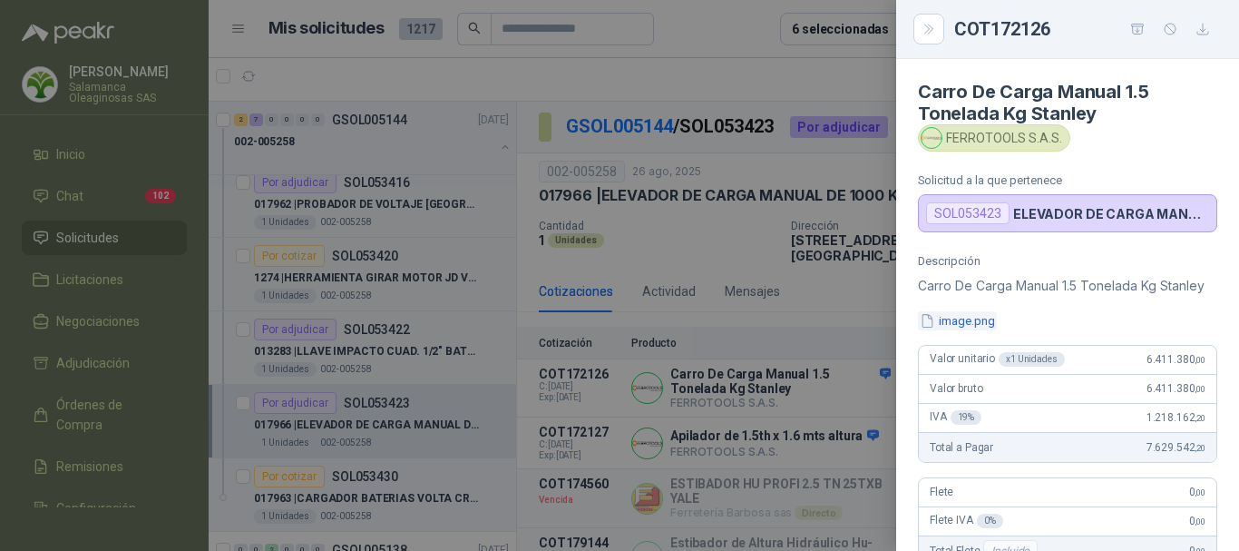
click at [955, 330] on button "image.png" at bounding box center [957, 320] width 79 height 19
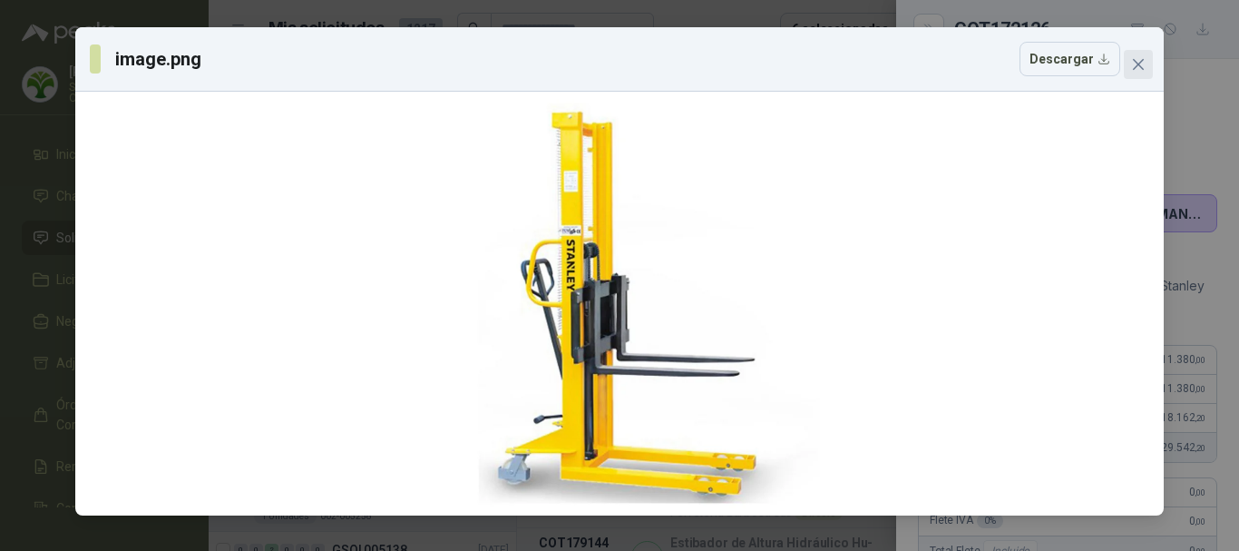
click at [1142, 60] on icon "close" at bounding box center [1138, 64] width 11 height 11
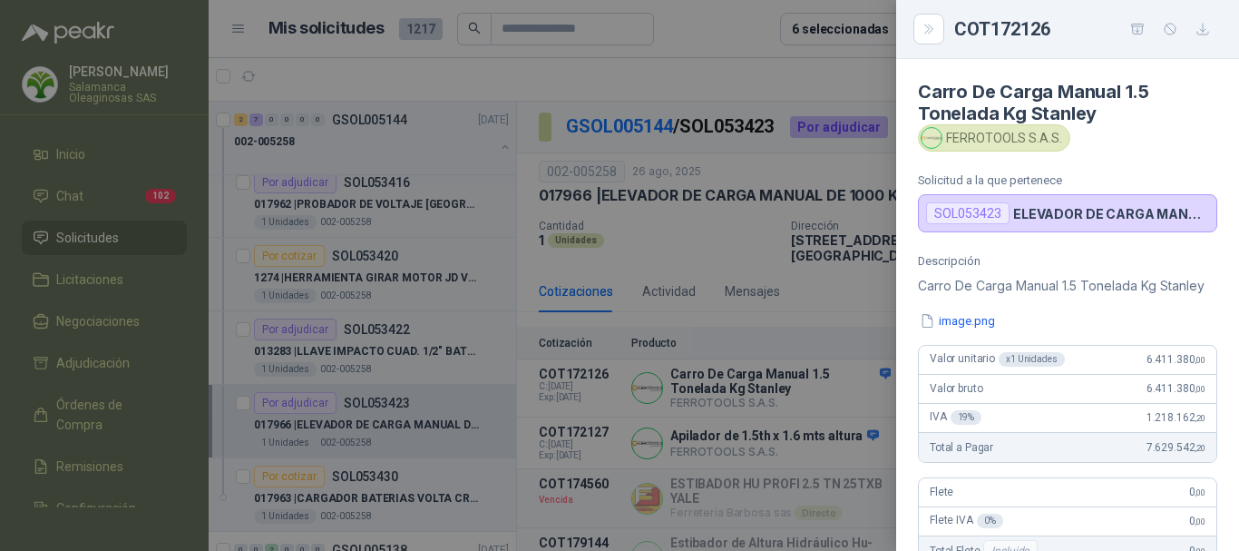
drag, startPoint x: 734, startPoint y: 62, endPoint x: 730, endPoint y: 102, distance: 40.1
click at [734, 63] on div at bounding box center [619, 275] width 1239 height 551
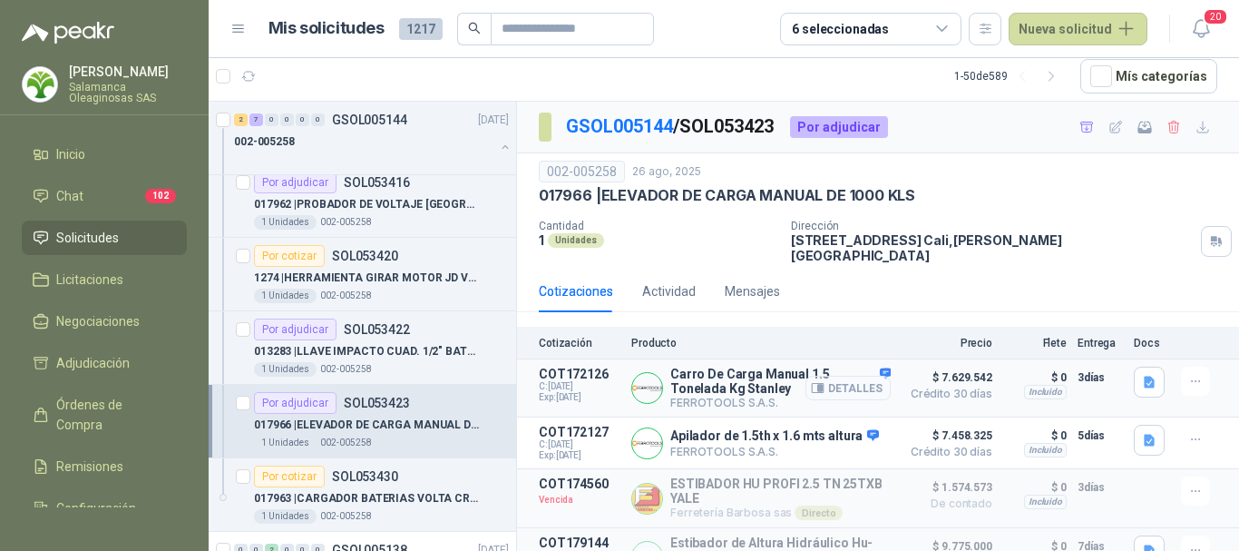
click at [859, 375] on button "Detalles" at bounding box center [847, 387] width 85 height 24
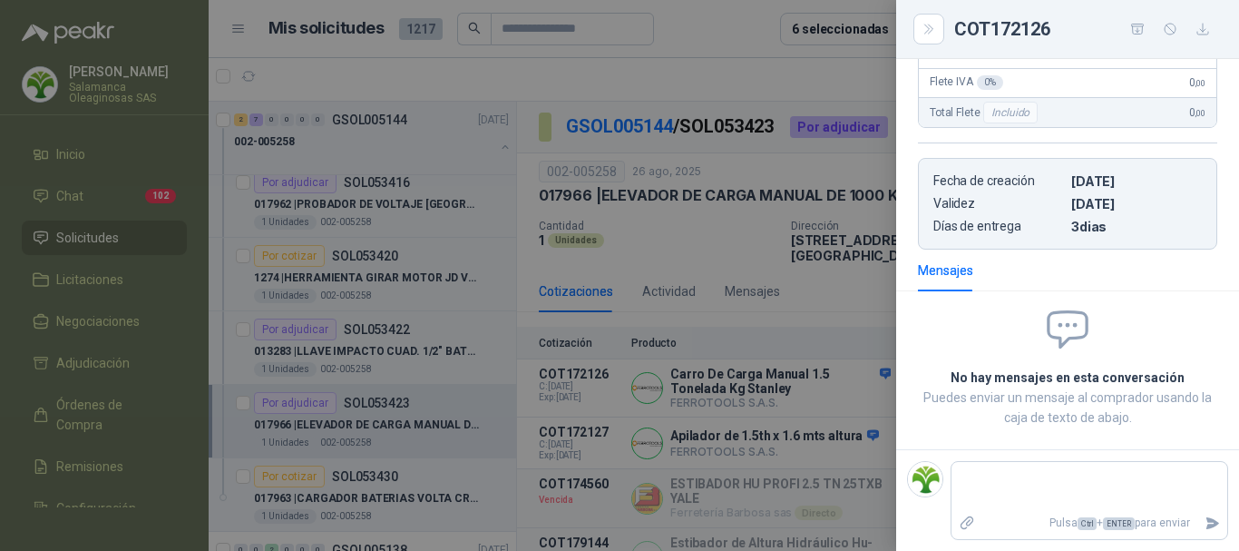
scroll to position [188, 0]
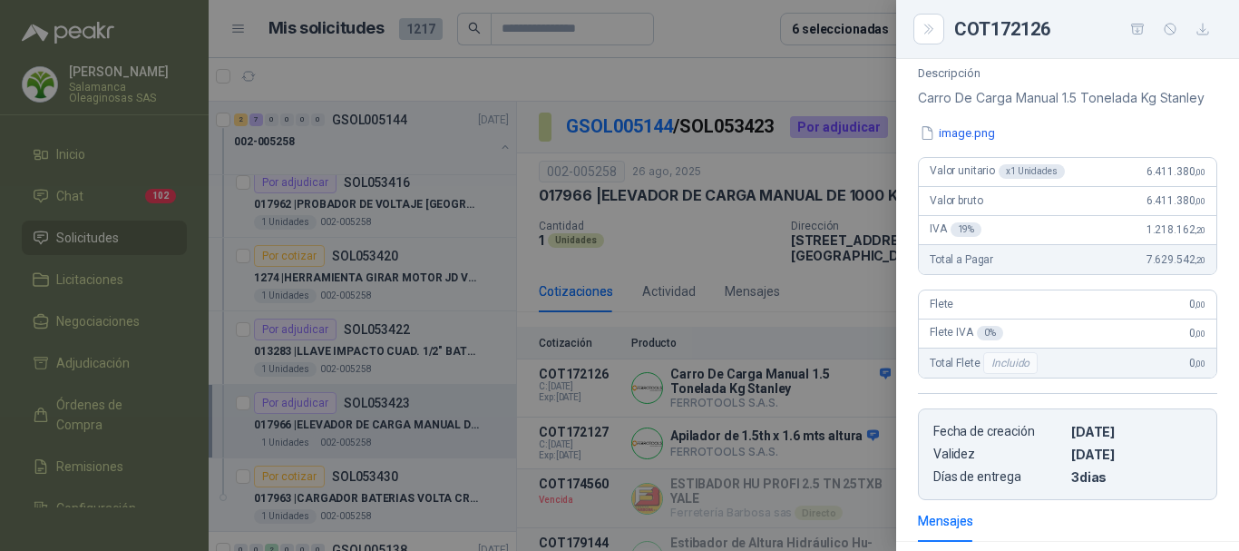
click at [762, 76] on div at bounding box center [619, 275] width 1239 height 551
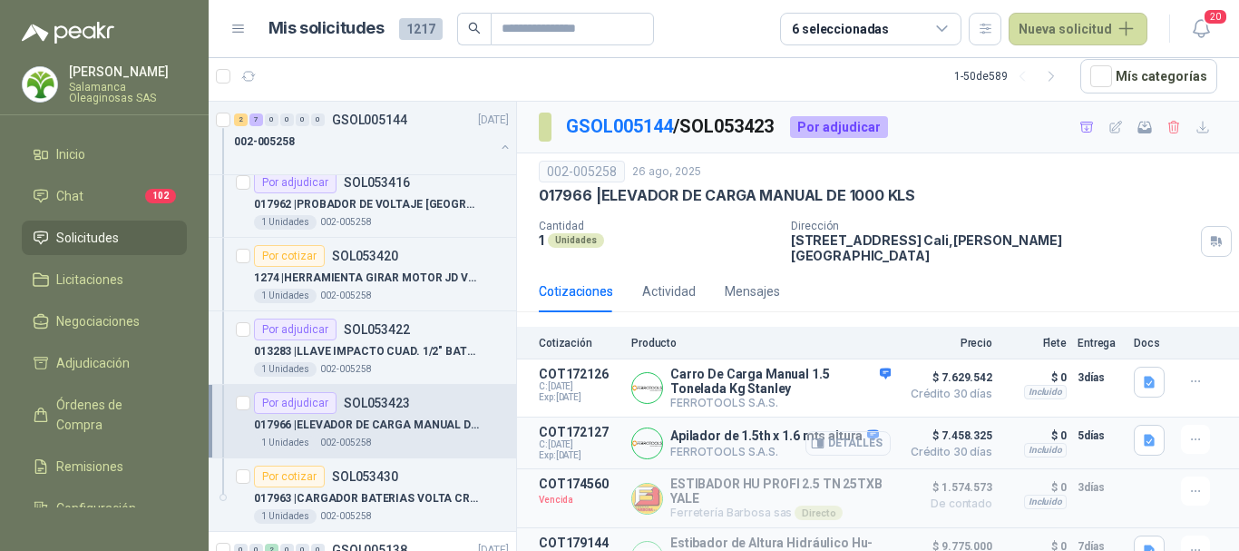
click at [834, 431] on button "Detalles" at bounding box center [847, 443] width 85 height 24
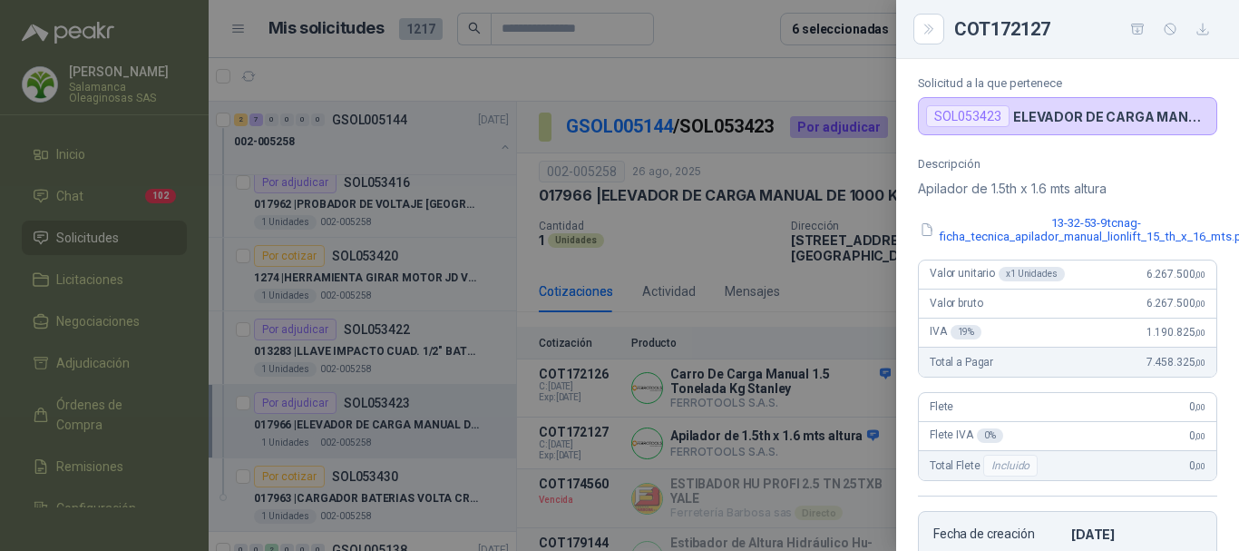
scroll to position [67, 0]
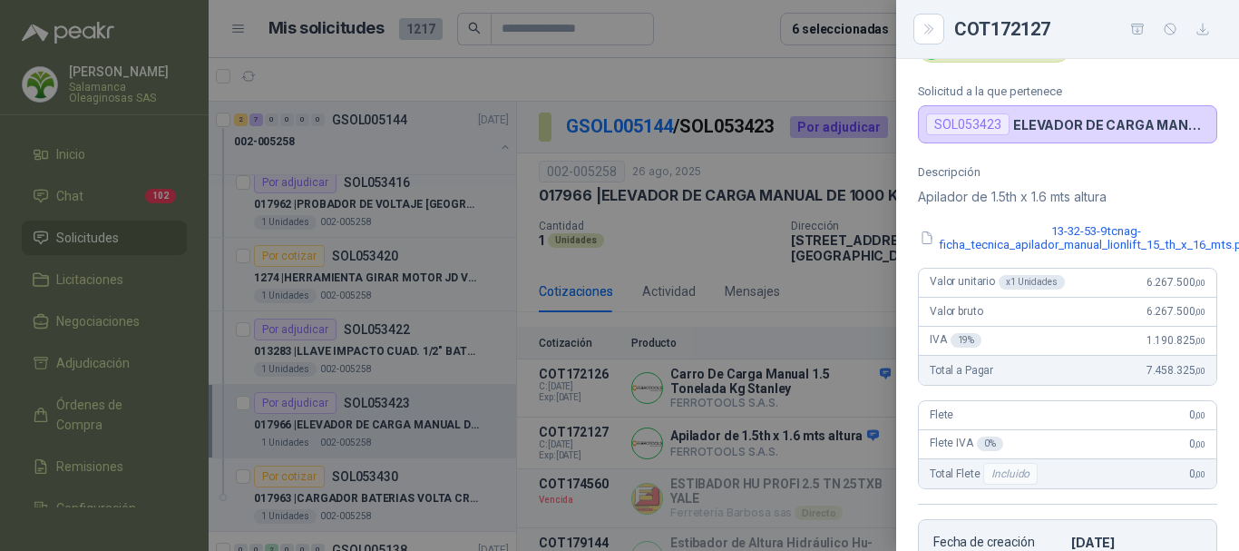
click at [718, 49] on div at bounding box center [619, 275] width 1239 height 551
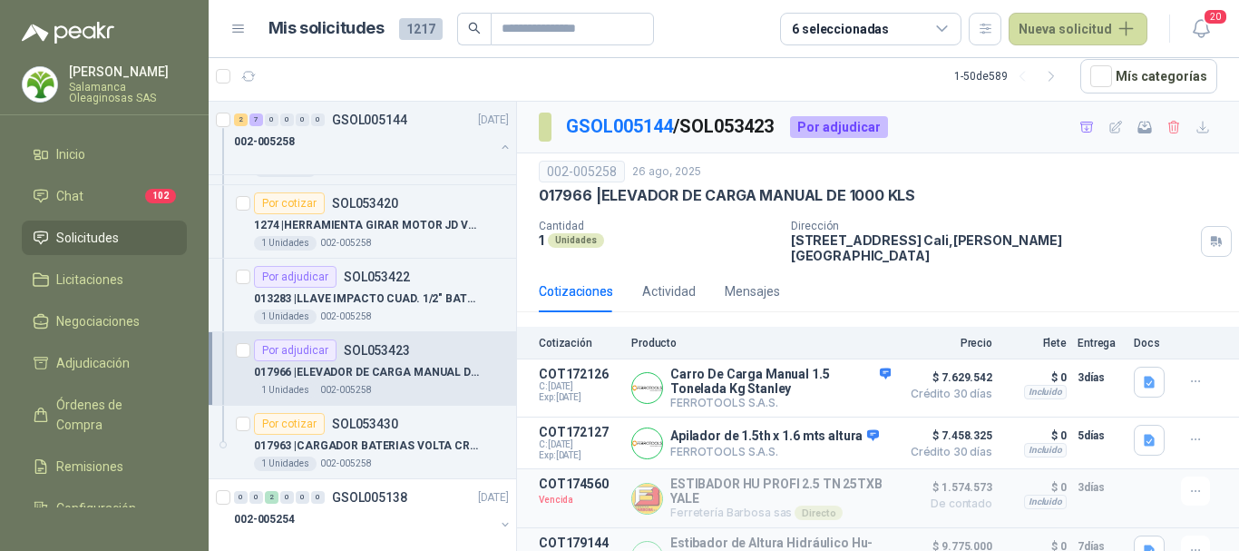
scroll to position [3628, 0]
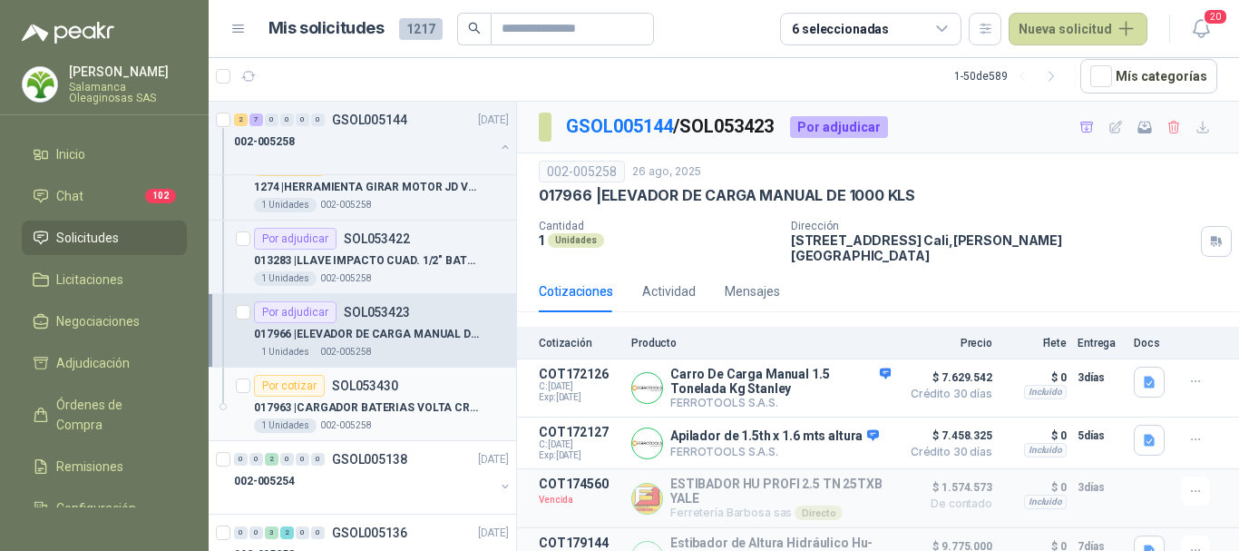
click at [472, 369] on article "Por cotizar SOL053430 017963 | CARGADOR BATERIAS VOLTA CRAV-750 1 Unidades 002-…" at bounding box center [362, 403] width 307 height 73
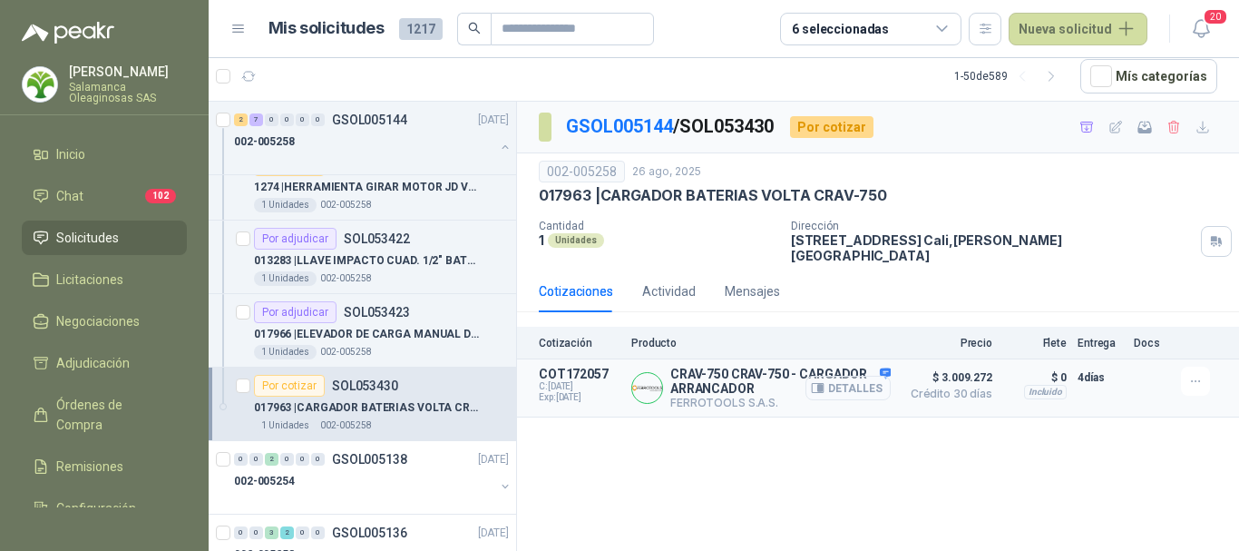
click at [861, 375] on button "Detalles" at bounding box center [847, 387] width 85 height 24
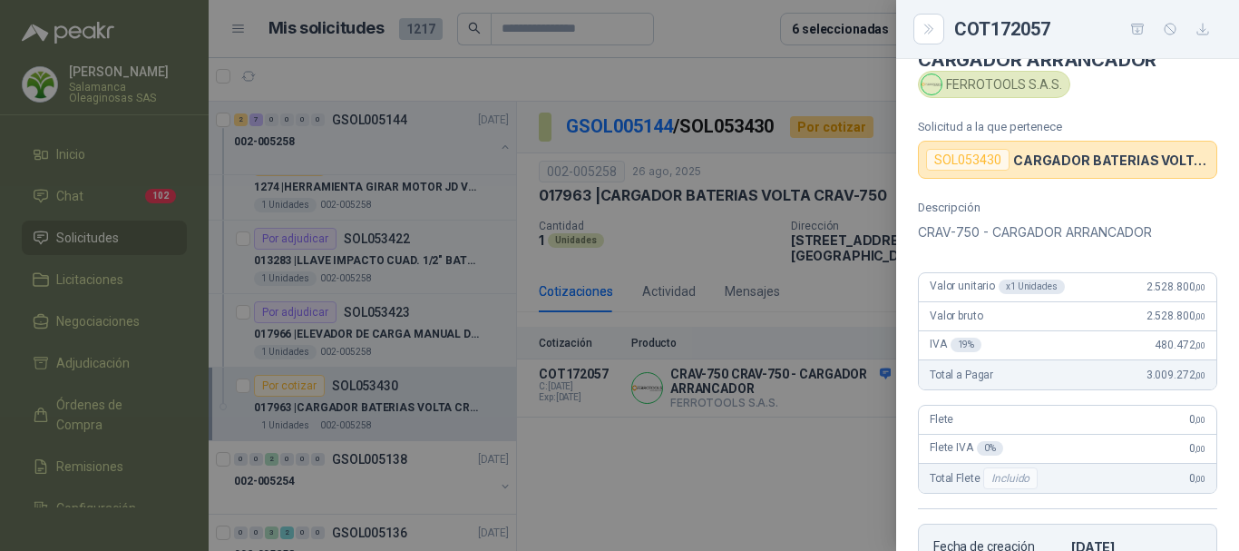
scroll to position [5, 0]
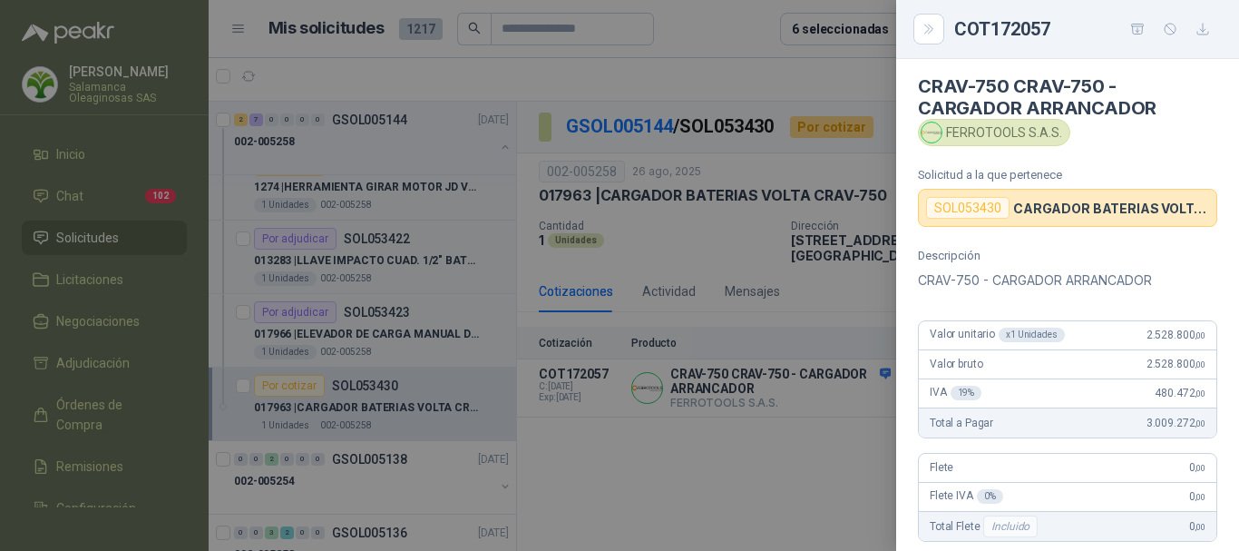
click at [736, 24] on div at bounding box center [619, 275] width 1239 height 551
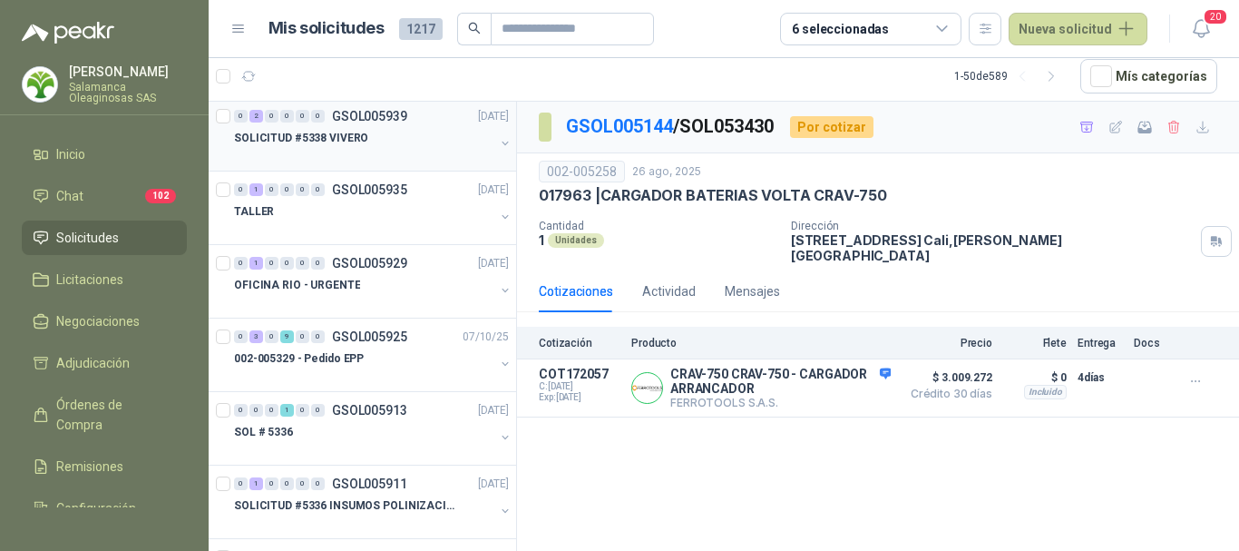
scroll to position [181, 0]
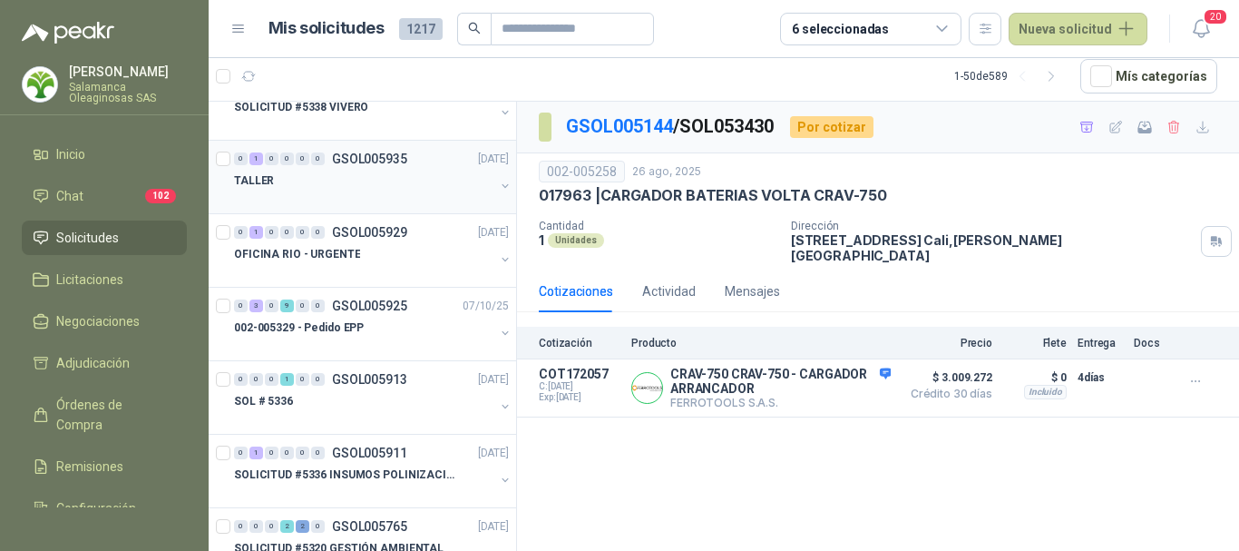
click at [355, 183] on div "TALLER" at bounding box center [364, 181] width 260 height 22
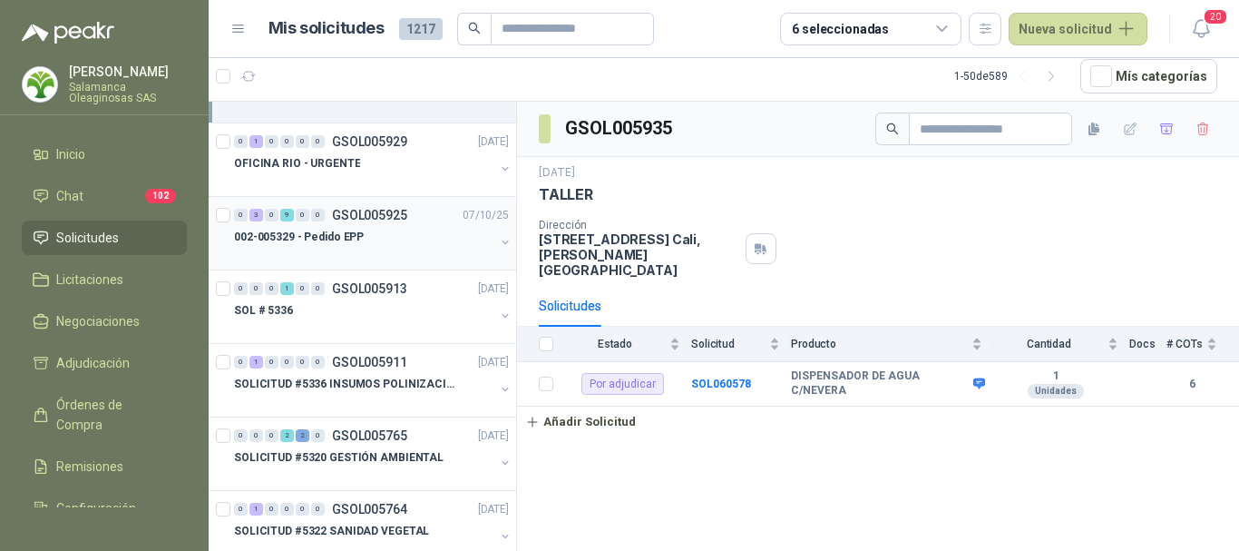
scroll to position [363, 0]
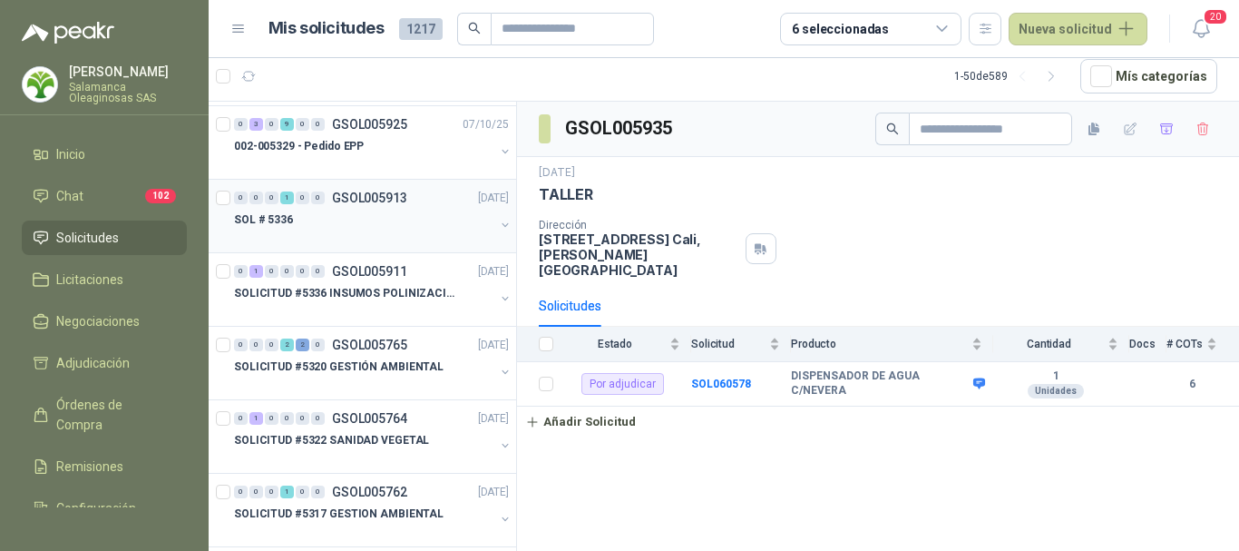
click at [366, 215] on div "SOL # 5336" at bounding box center [364, 220] width 260 height 22
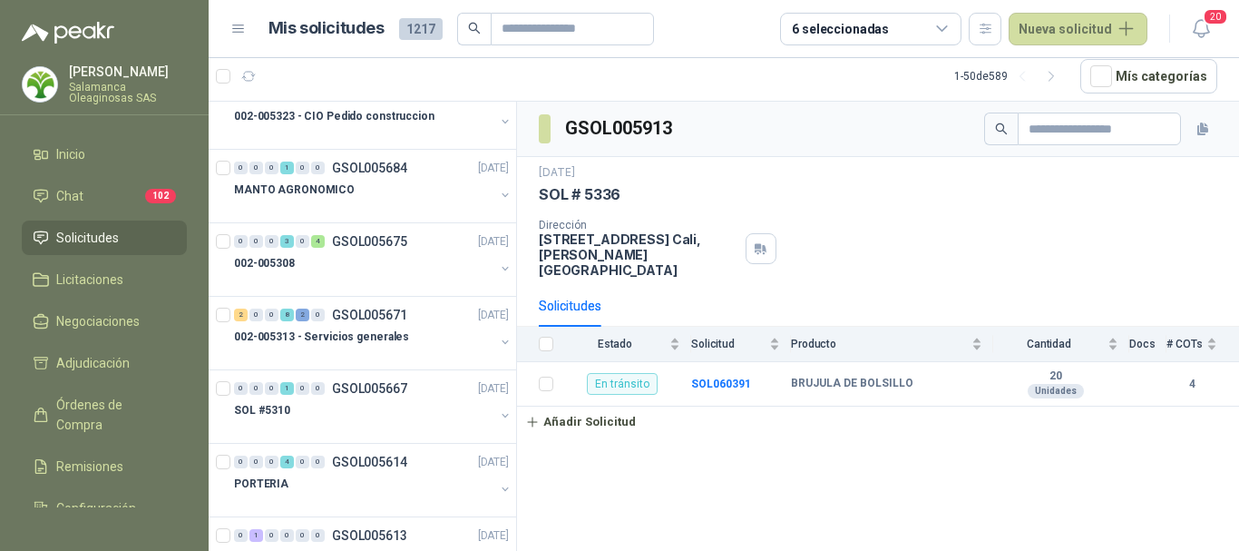
scroll to position [998, 0]
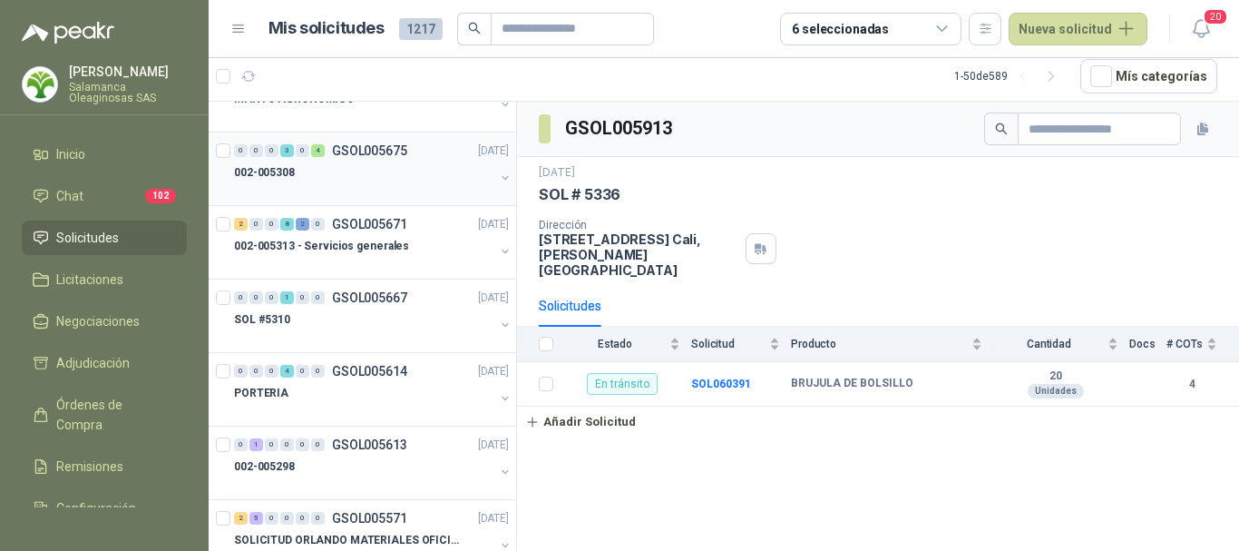
click at [388, 166] on div "002-005308" at bounding box center [364, 172] width 260 height 22
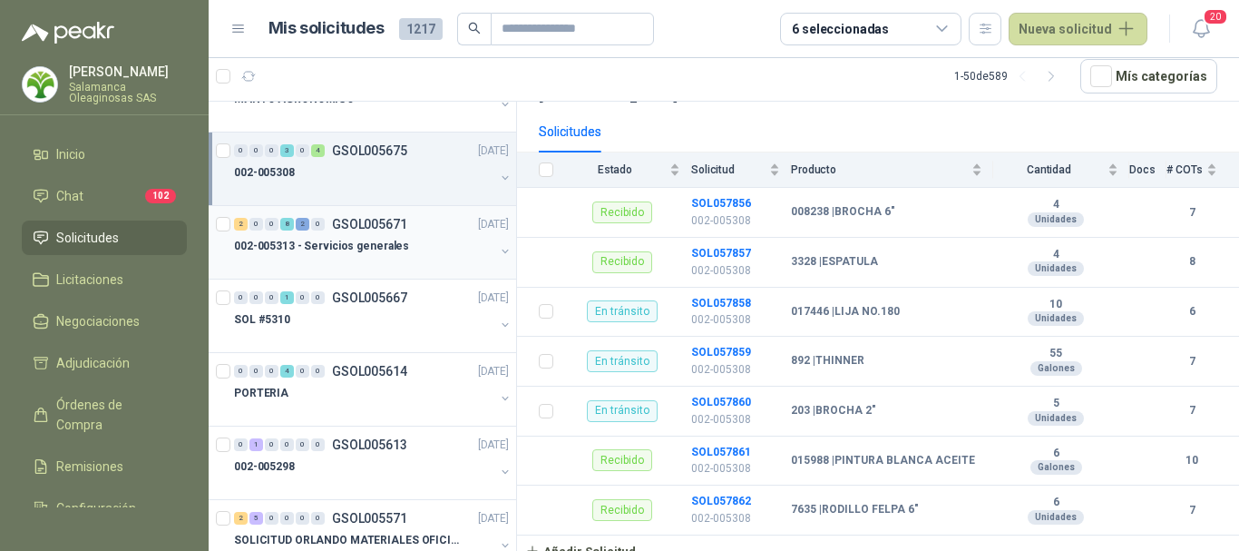
scroll to position [1088, 0]
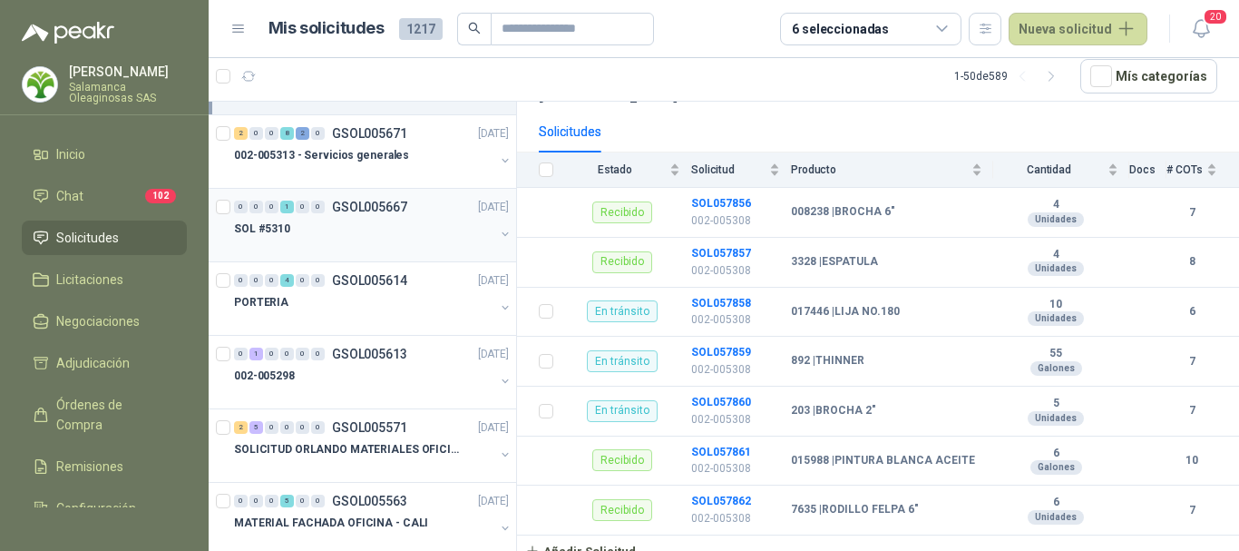
click at [356, 233] on div "SOL #5310" at bounding box center [364, 229] width 260 height 22
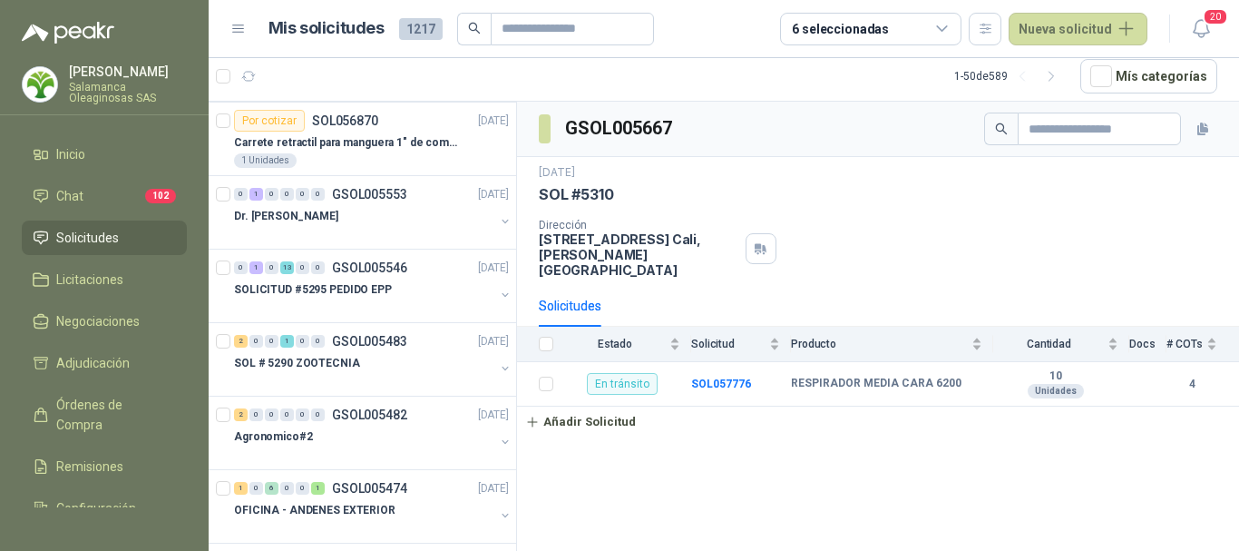
scroll to position [1633, 0]
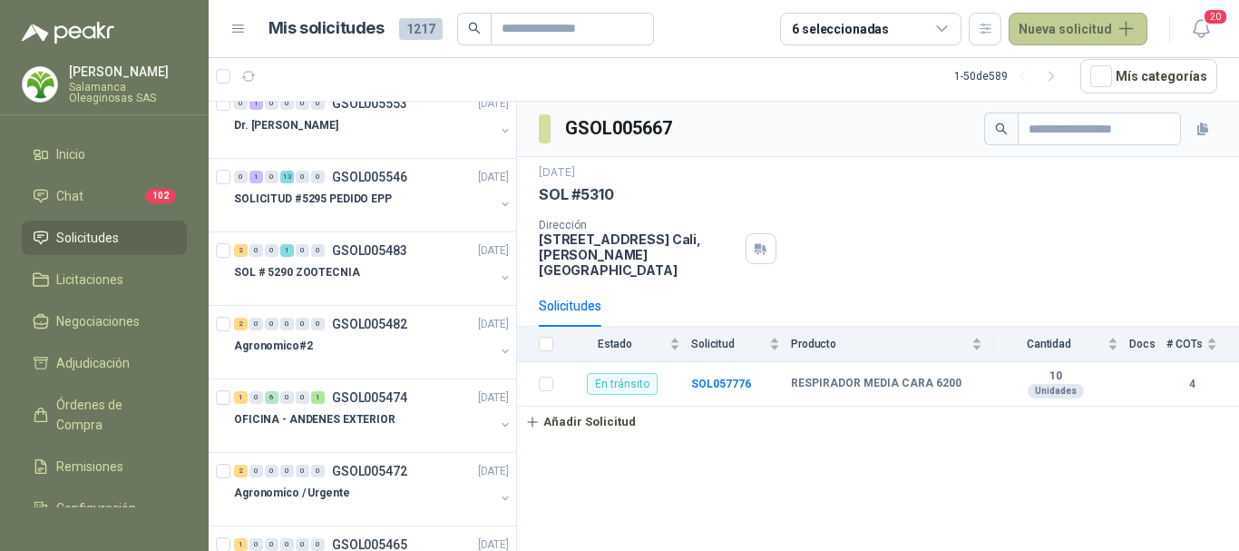
click at [1080, 36] on button "Nueva solicitud" at bounding box center [1078, 29] width 139 height 33
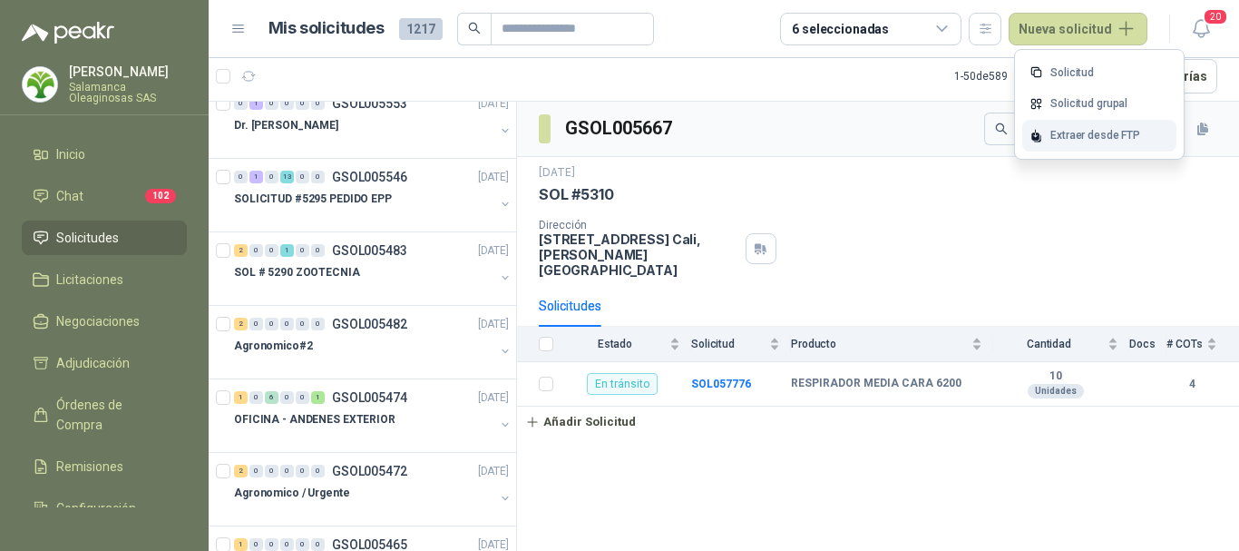
click at [1070, 132] on div "Extraer desde FTP" at bounding box center [1099, 136] width 154 height 32
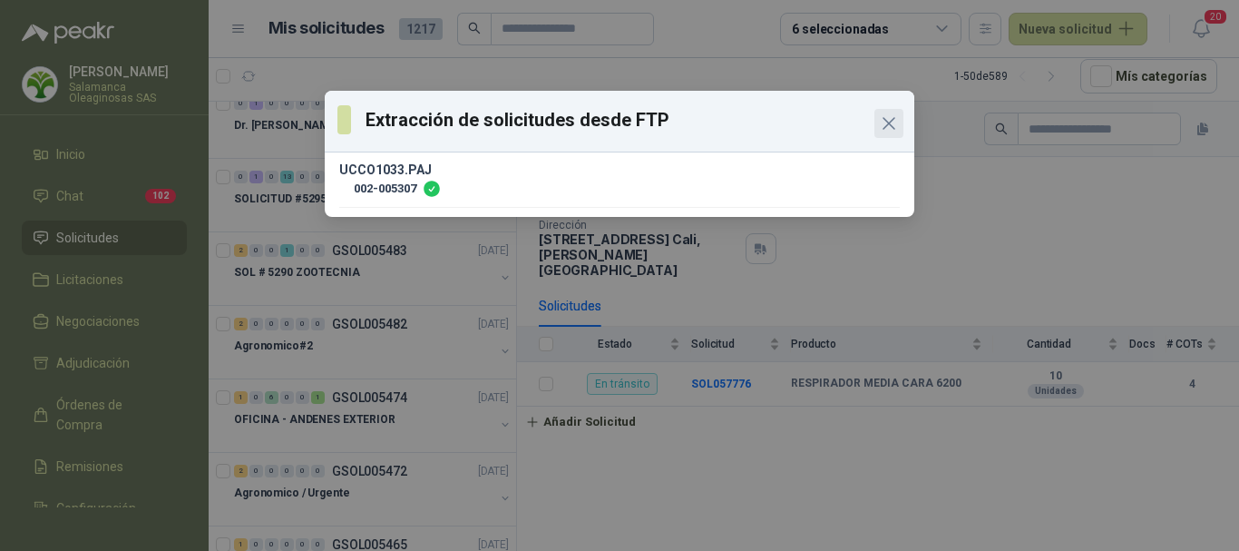
click at [889, 122] on icon "Close" at bounding box center [888, 123] width 11 height 11
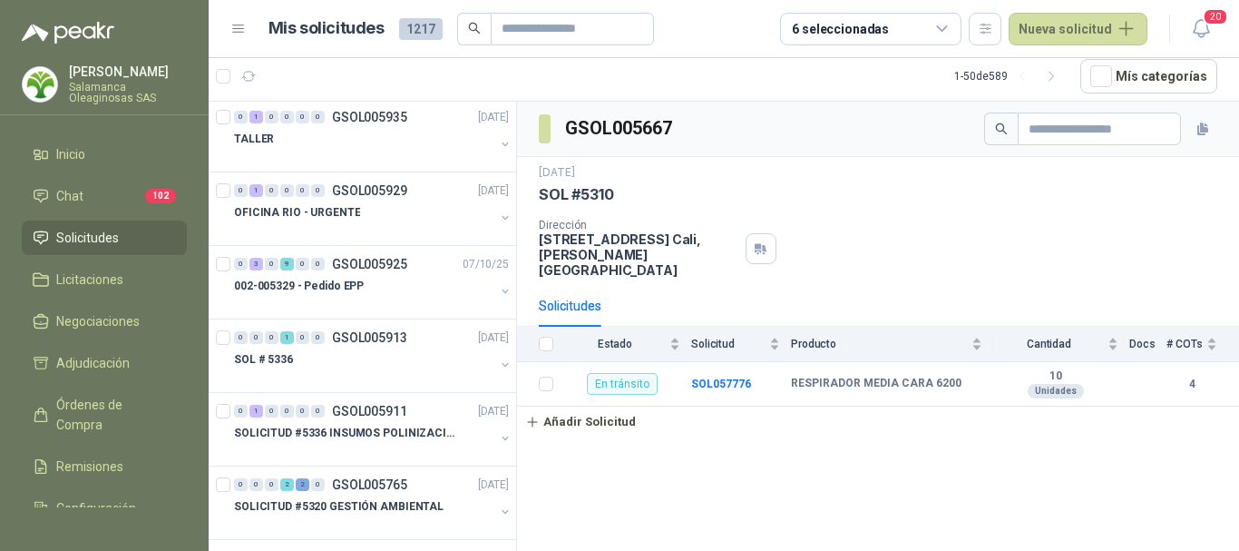
scroll to position [0, 0]
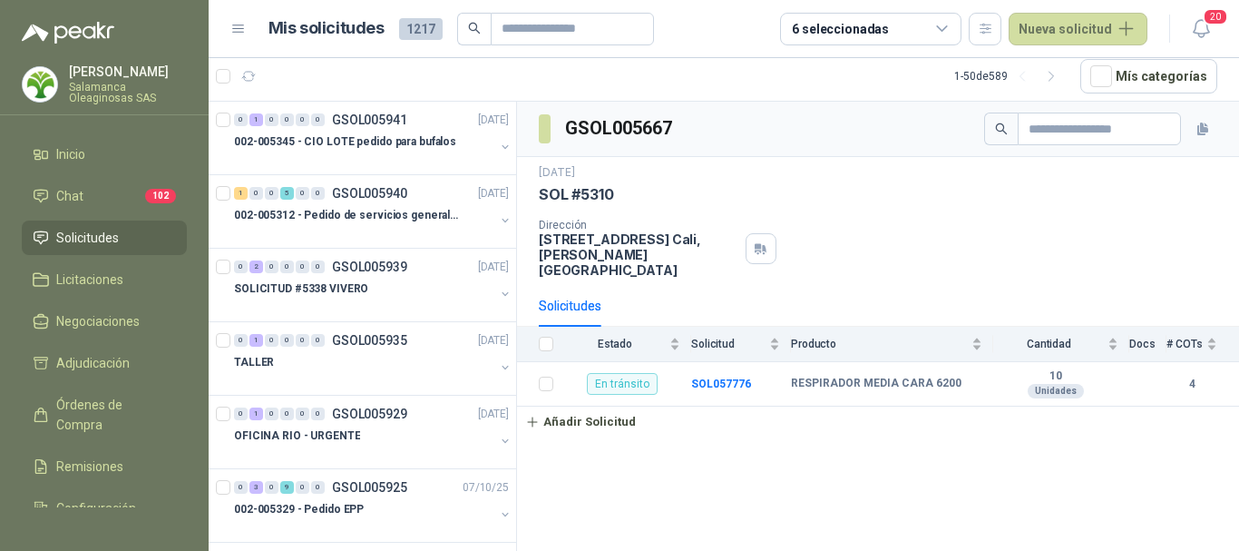
click at [107, 236] on span "Solicitudes" at bounding box center [87, 238] width 63 height 20
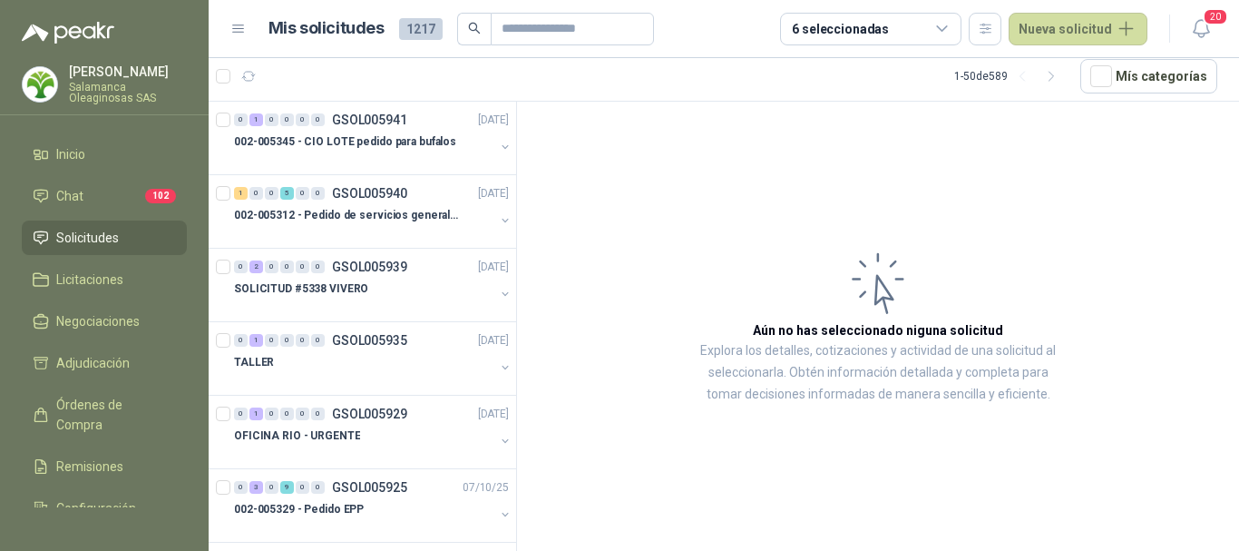
click at [93, 74] on p "[PERSON_NAME]" at bounding box center [128, 71] width 118 height 13
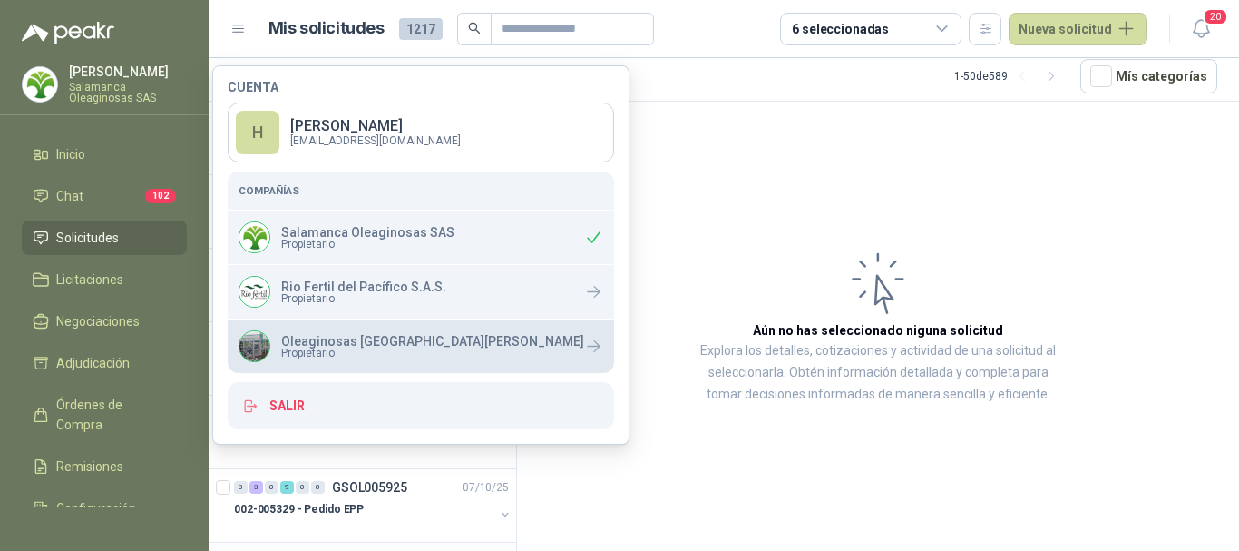
click at [306, 338] on p "Oleaginosas [GEOGRAPHIC_DATA][PERSON_NAME]" at bounding box center [432, 341] width 303 height 13
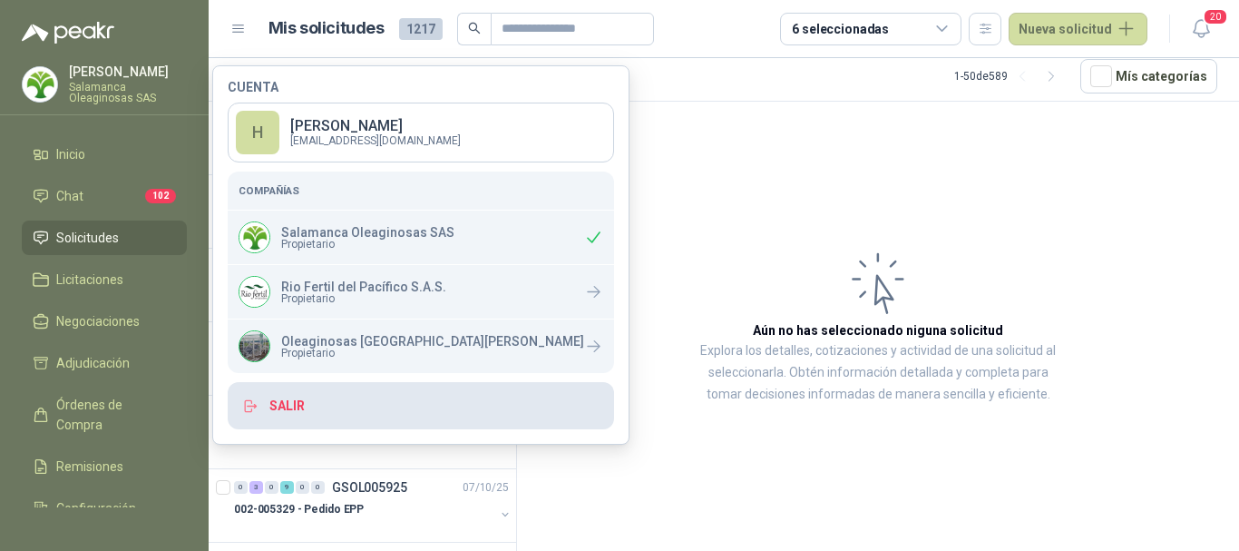
click at [288, 398] on button "Salir" at bounding box center [421, 405] width 386 height 47
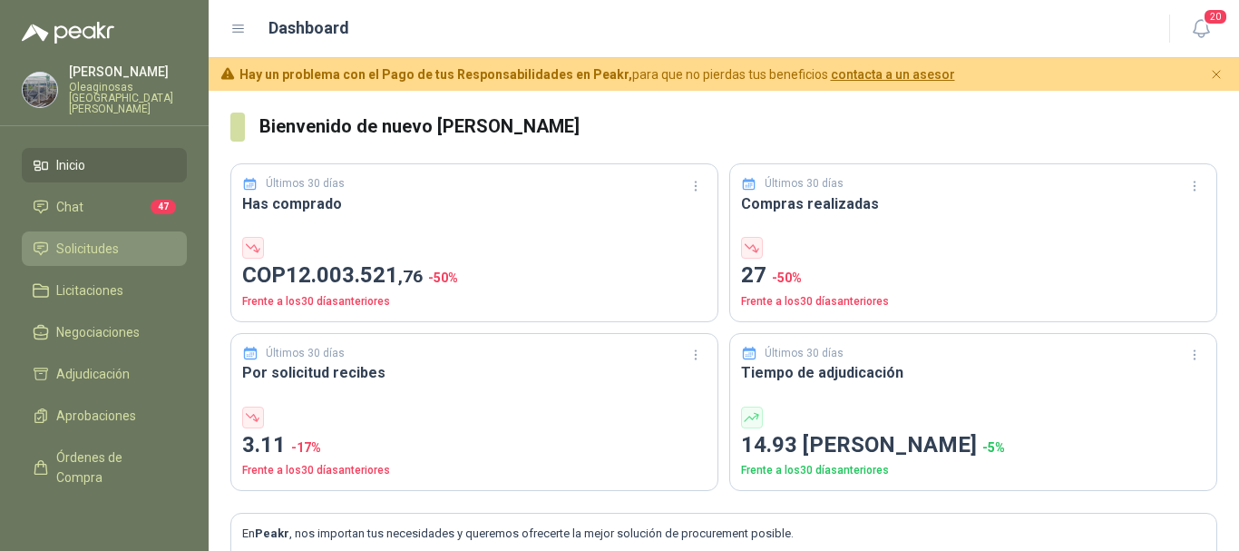
click at [98, 239] on span "Solicitudes" at bounding box center [87, 249] width 63 height 20
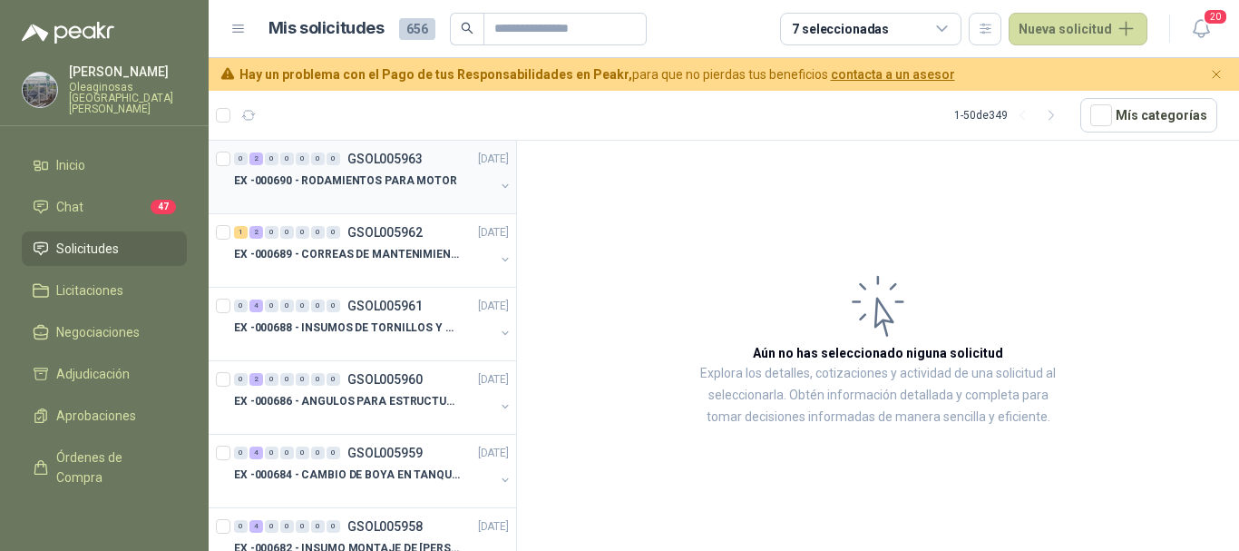
click at [356, 197] on div at bounding box center [364, 198] width 260 height 15
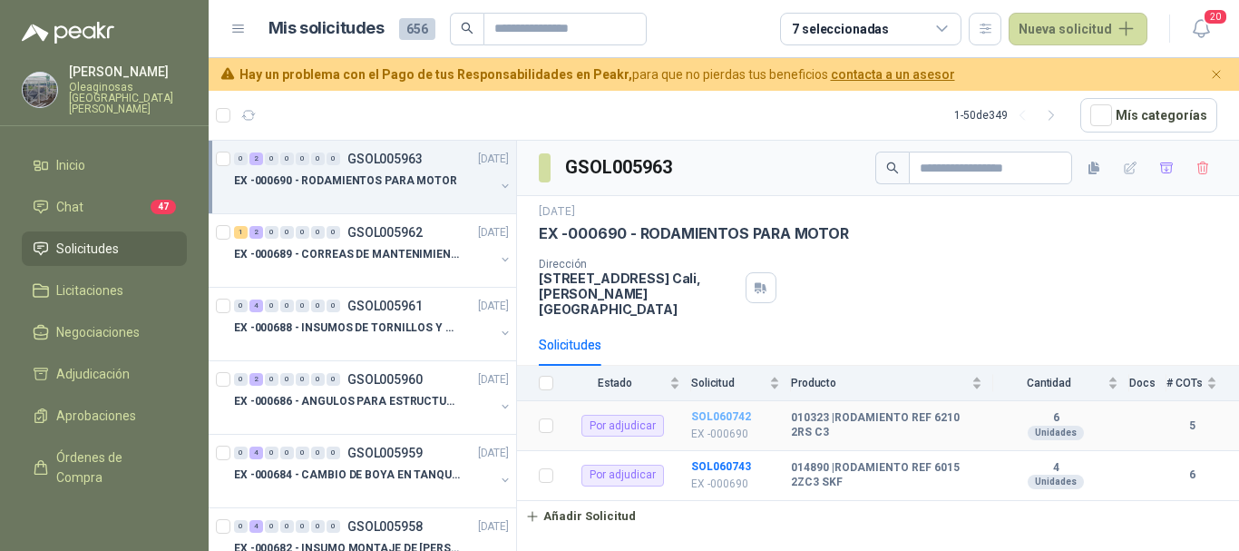
click at [717, 410] on b "SOL060742" at bounding box center [721, 416] width 60 height 13
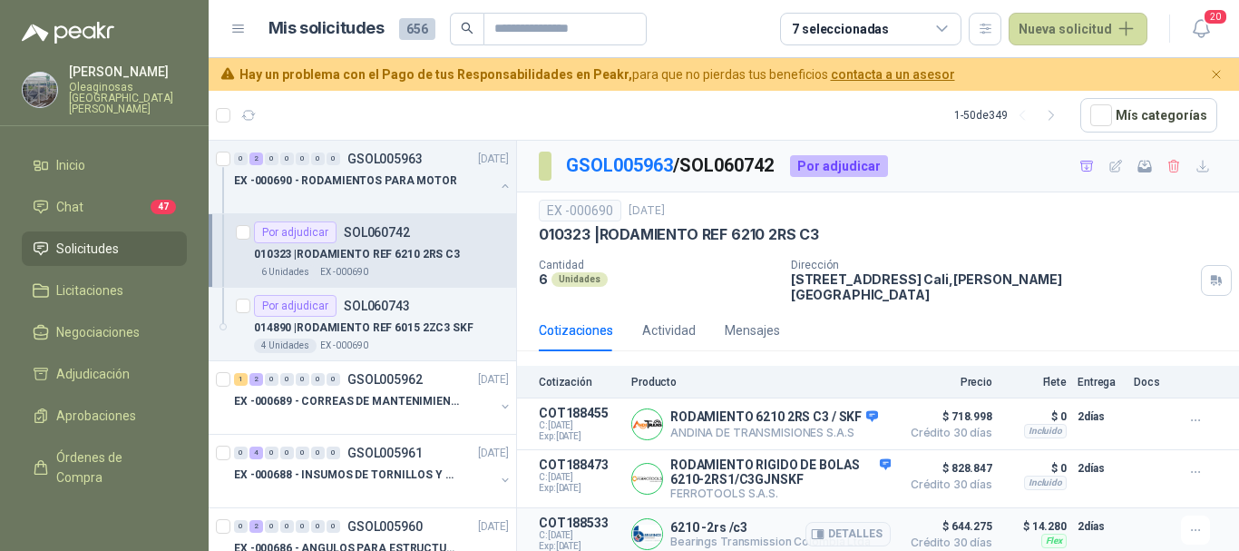
scroll to position [99, 0]
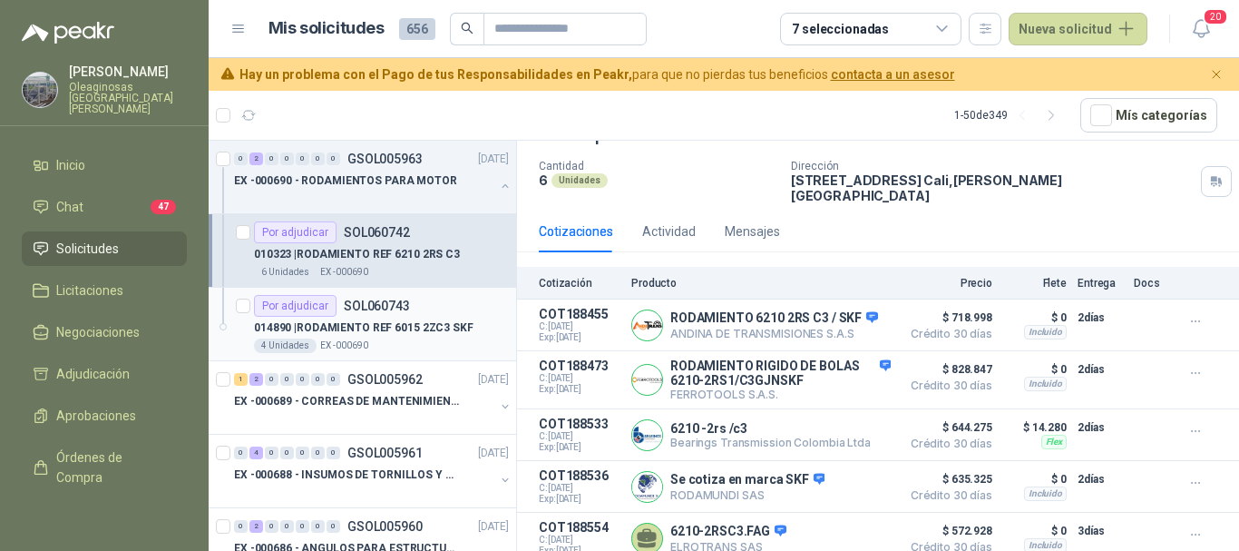
click at [447, 319] on p "014890 | RODAMIENTO REF 6015 2ZC3 SKF" at bounding box center [363, 327] width 219 height 17
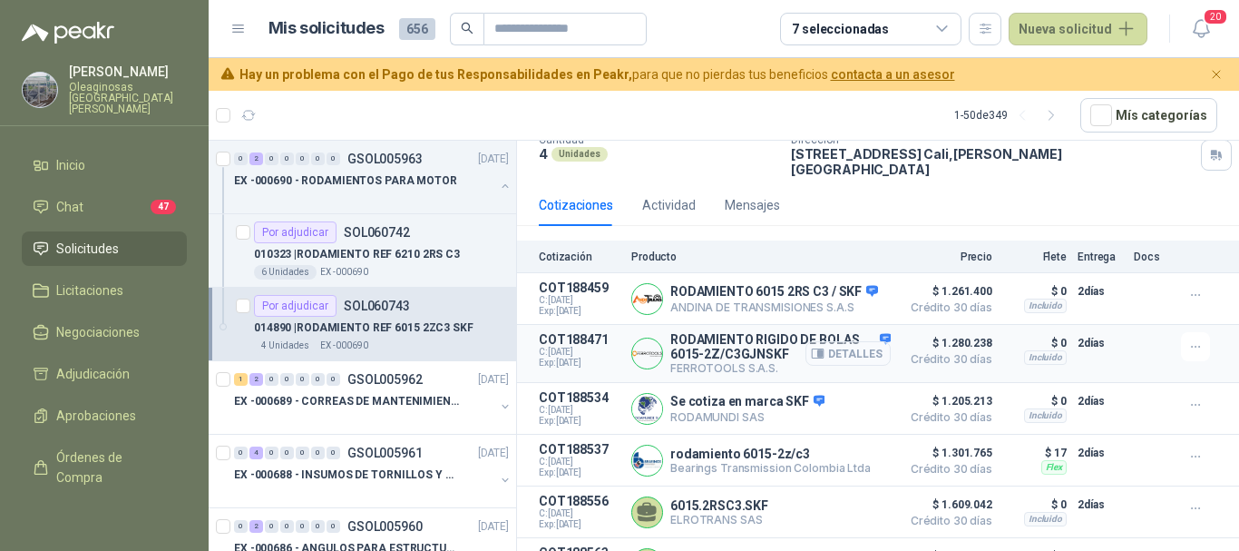
scroll to position [151, 0]
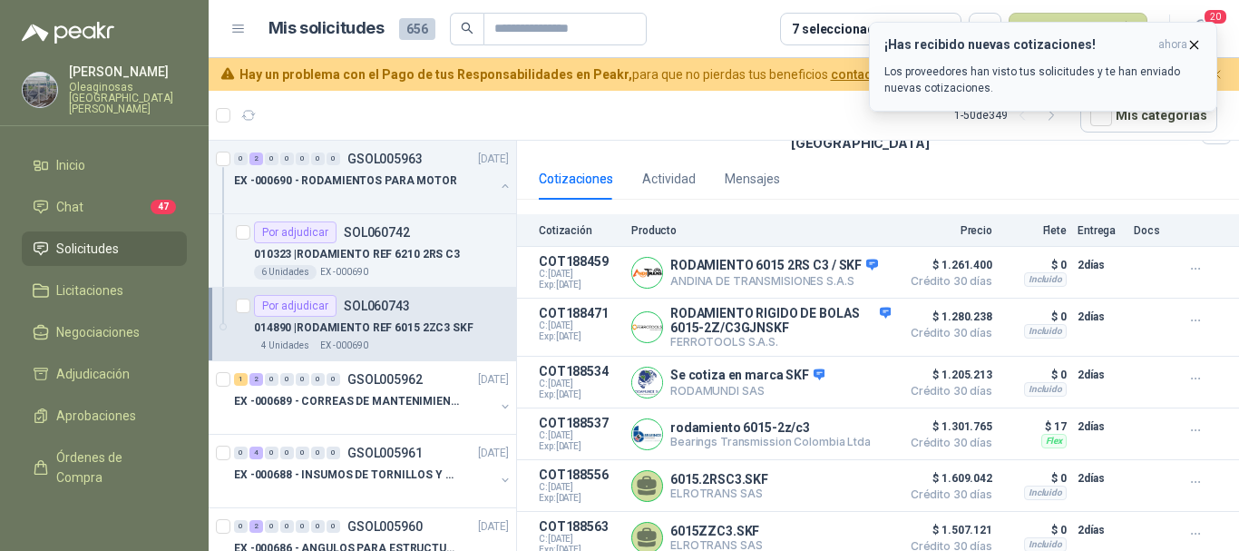
click at [1193, 39] on icon "button" at bounding box center [1193, 44] width 15 height 15
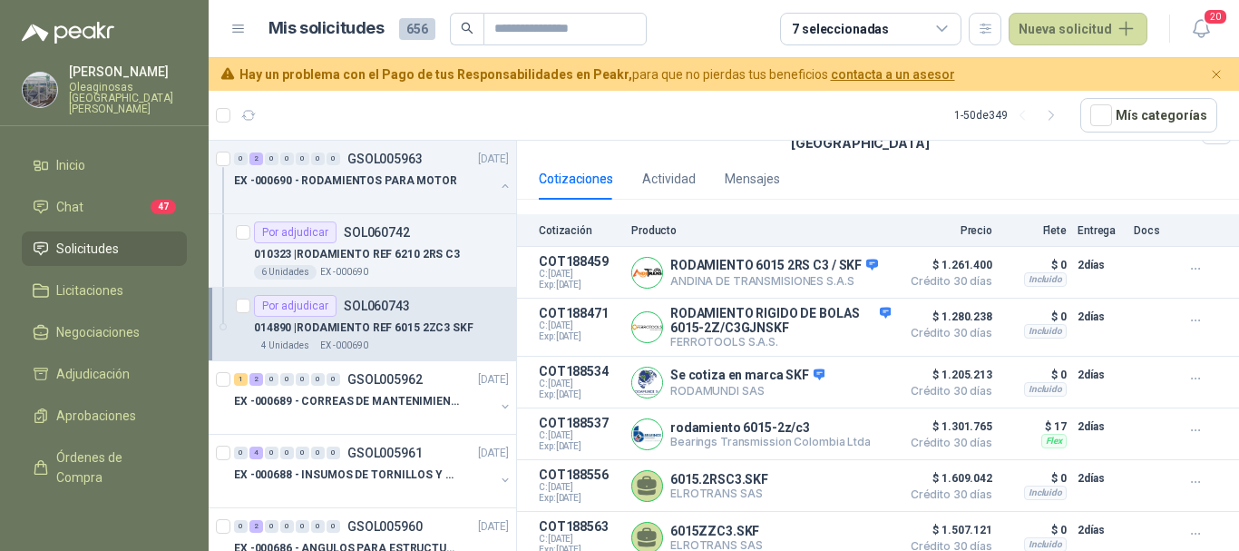
click at [103, 79] on div "Henry Benitez Oleaginosas San Fernando" at bounding box center [128, 89] width 118 height 49
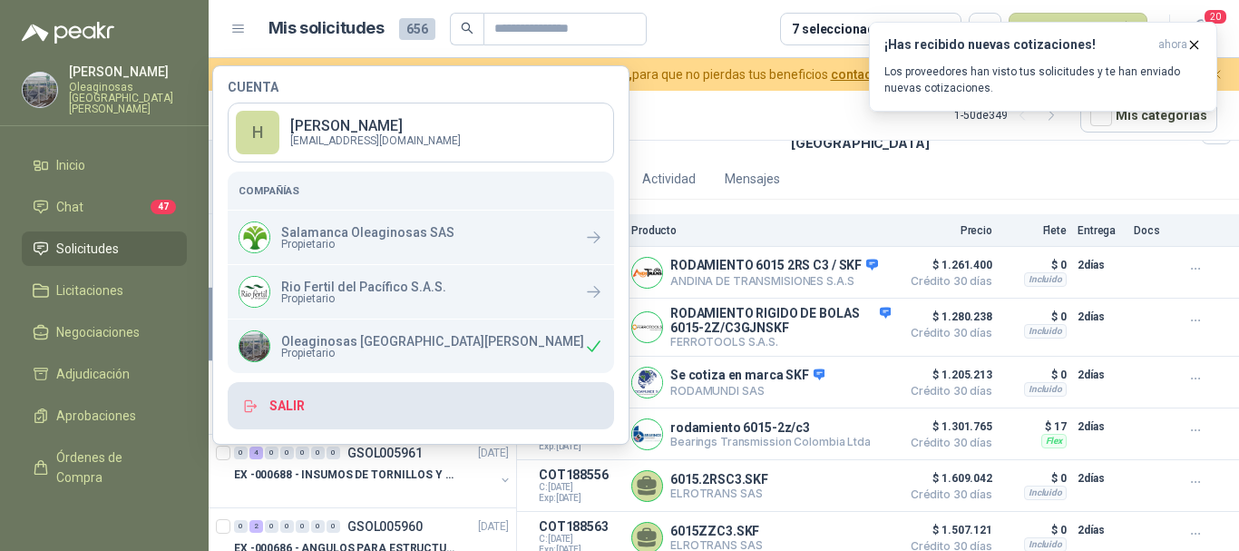
click at [283, 410] on button "Salir" at bounding box center [421, 405] width 386 height 47
